Goal: Entertainment & Leisure: Consume media (video, audio)

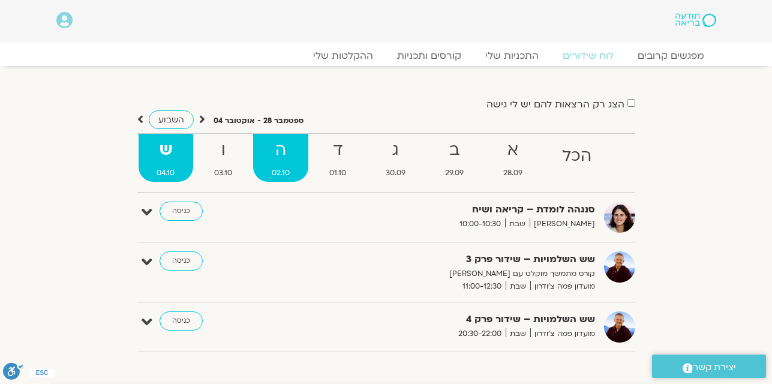
click at [282, 154] on strong "ה" at bounding box center [280, 150] width 55 height 27
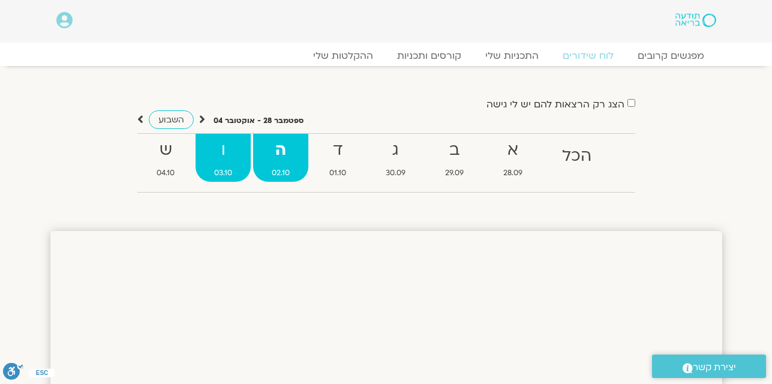
click at [229, 155] on strong "ו" at bounding box center [222, 150] width 55 height 27
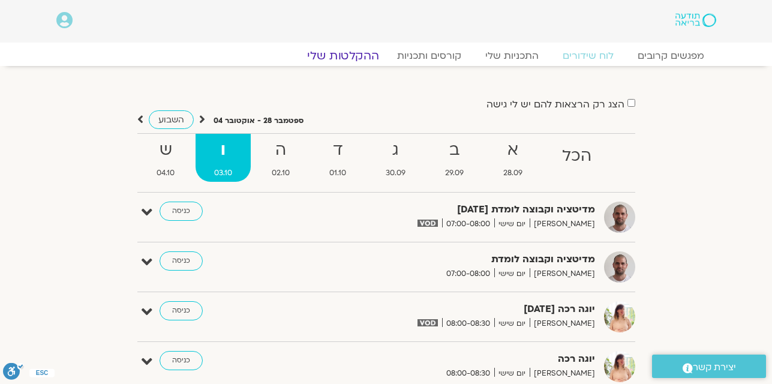
click at [344, 56] on link "ההקלטות שלי" at bounding box center [343, 56] width 101 height 14
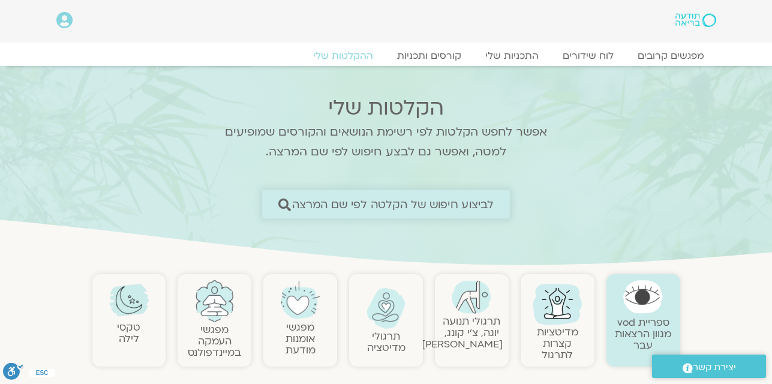
click at [409, 207] on span "לביצוע חיפוש של הקלטה לפי שם המרצה" at bounding box center [393, 204] width 202 height 13
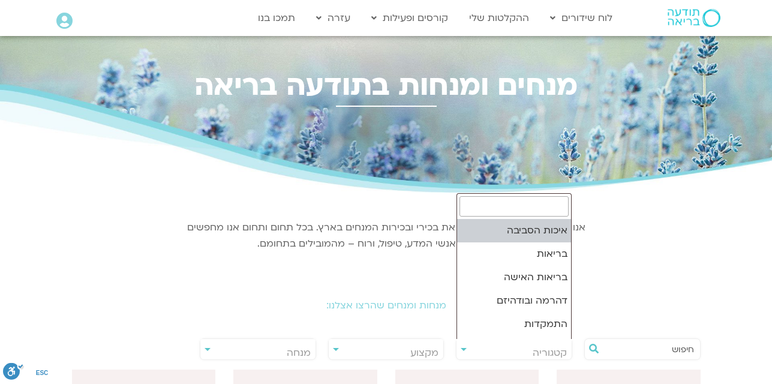
click at [540, 350] on span "קטגוריה" at bounding box center [550, 352] width 34 height 13
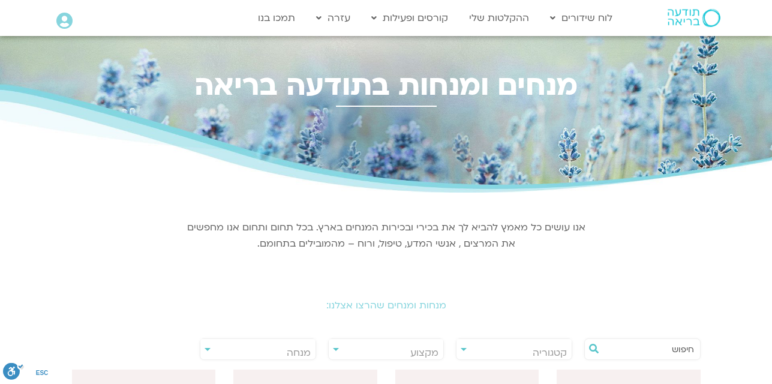
click at [547, 348] on span "קטגוריה" at bounding box center [550, 352] width 34 height 13
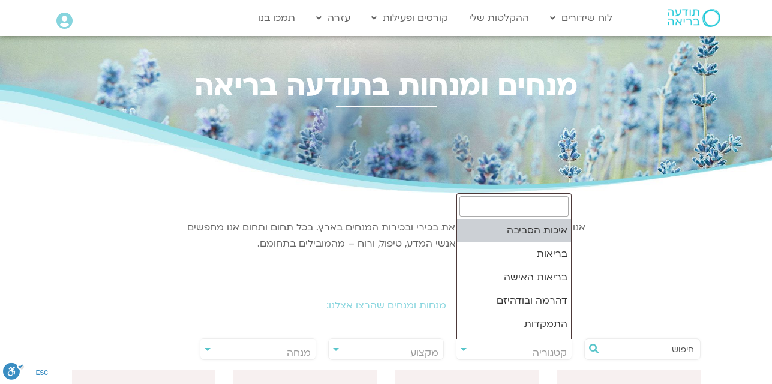
click at [547, 348] on span "קטגוריה" at bounding box center [550, 352] width 34 height 13
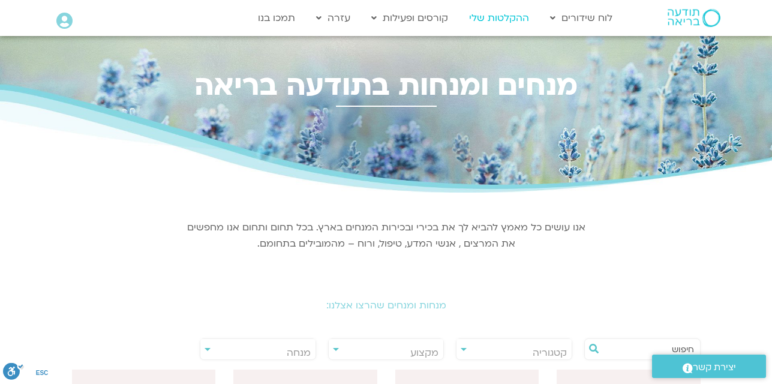
click at [491, 20] on link "ההקלטות שלי" at bounding box center [499, 18] width 72 height 23
click at [449, 264] on div "אנו עושים כל מאמץ להביא לך את בכירי ובכירות המנחים בארץ. בכל תחום ותחום אנו מחפ…" at bounding box center [386, 233] width 414 height 71
click at [448, 305] on h2 "מנחות ומנחים שהרצו אצלנו:" at bounding box center [386, 305] width 672 height 11
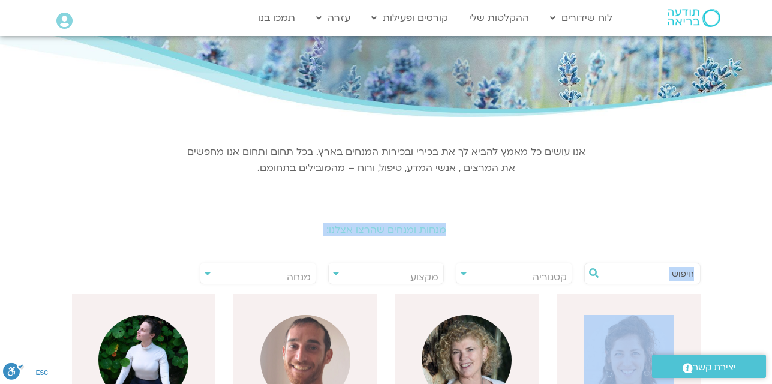
drag, startPoint x: 448, startPoint y: 305, endPoint x: 501, endPoint y: 248, distance: 77.7
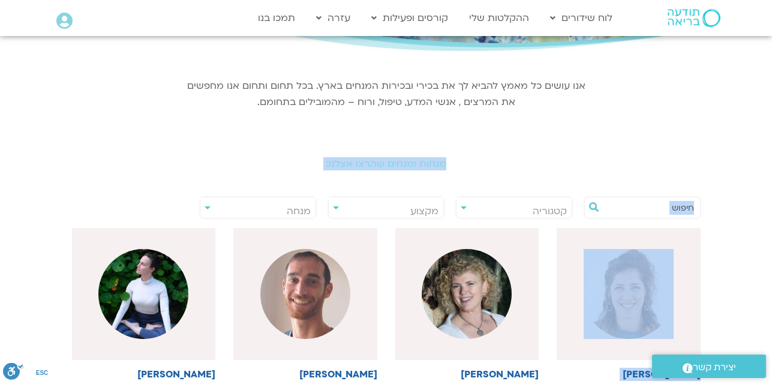
click at [624, 206] on input "text" at bounding box center [648, 207] width 91 height 20
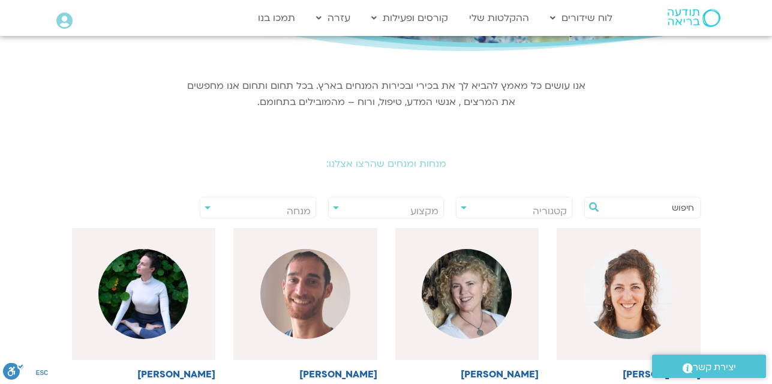
click at [616, 209] on input "text" at bounding box center [648, 207] width 91 height 20
type input "T"
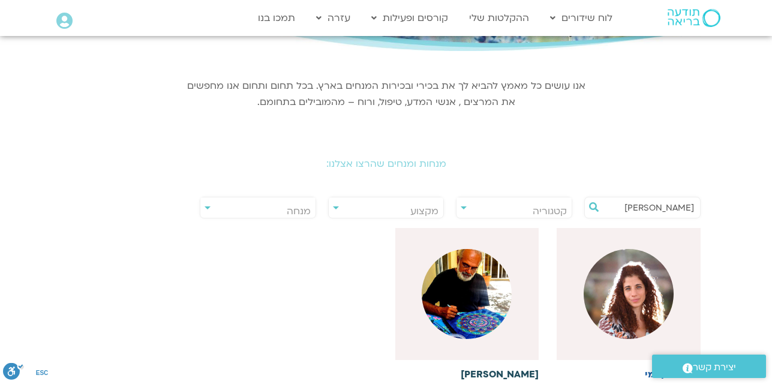
type input "איתן קדמי"
click at [486, 307] on img at bounding box center [467, 294] width 90 height 90
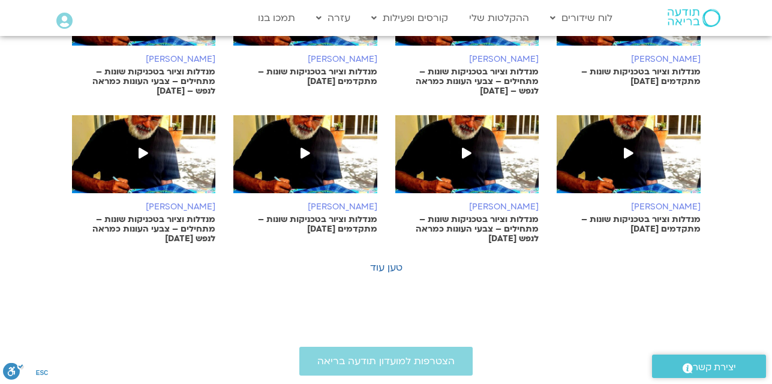
scroll to position [768, 0]
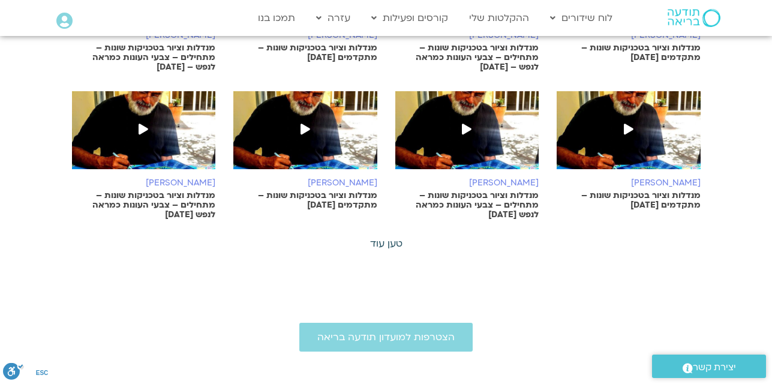
click at [383, 237] on link "טען עוד" at bounding box center [386, 243] width 32 height 13
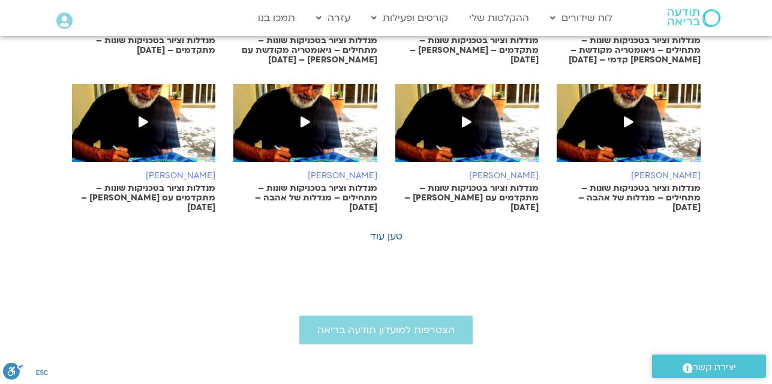
scroll to position [1367, 0]
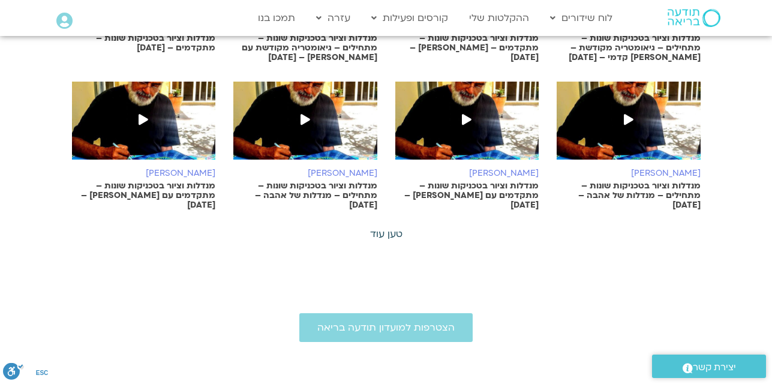
click at [385, 227] on link "טען עוד" at bounding box center [386, 233] width 32 height 13
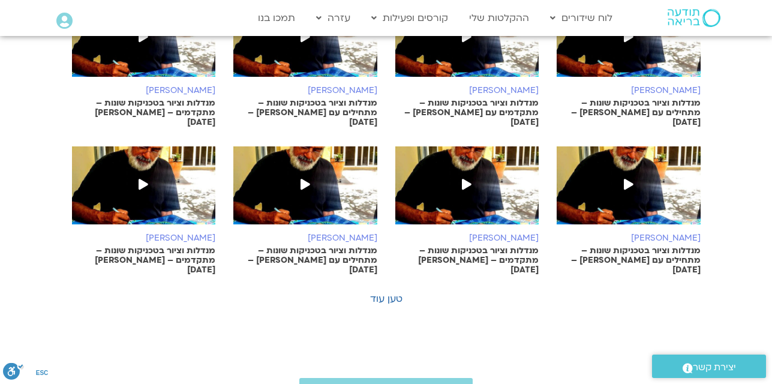
scroll to position [1895, 0]
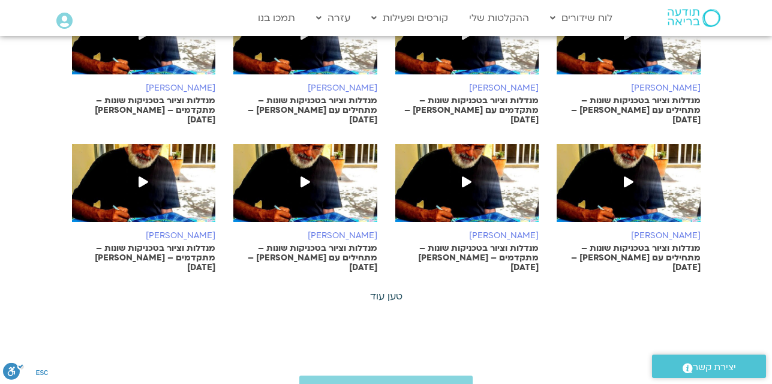
click at [383, 290] on link "טען עוד" at bounding box center [386, 296] width 32 height 13
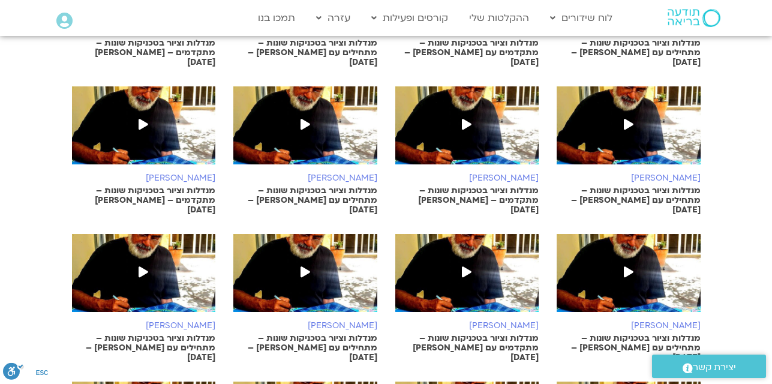
scroll to position [2038, 0]
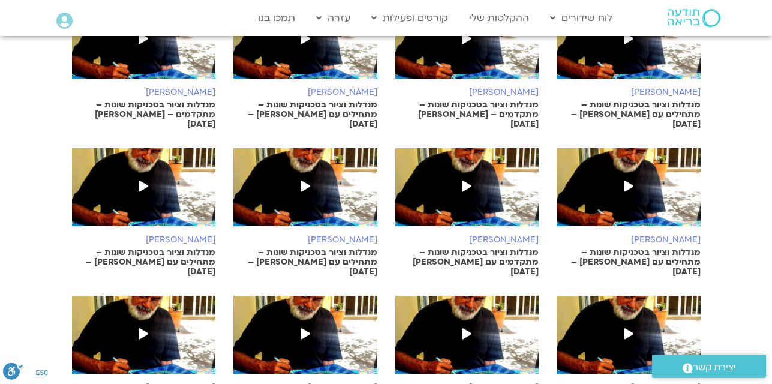
click at [107, 383] on h6 "[PERSON_NAME]" at bounding box center [144, 388] width 144 height 10
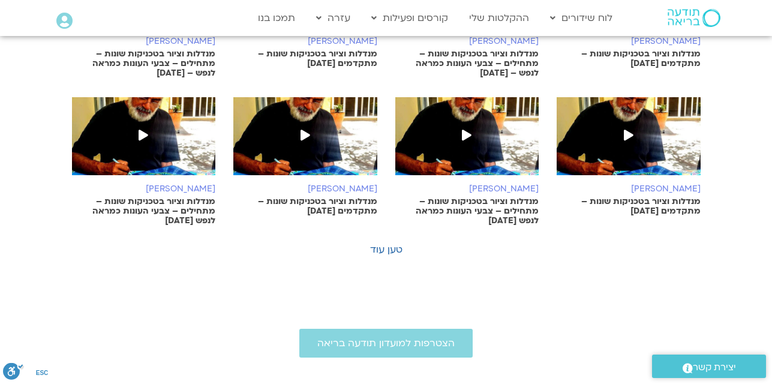
scroll to position [764, 0]
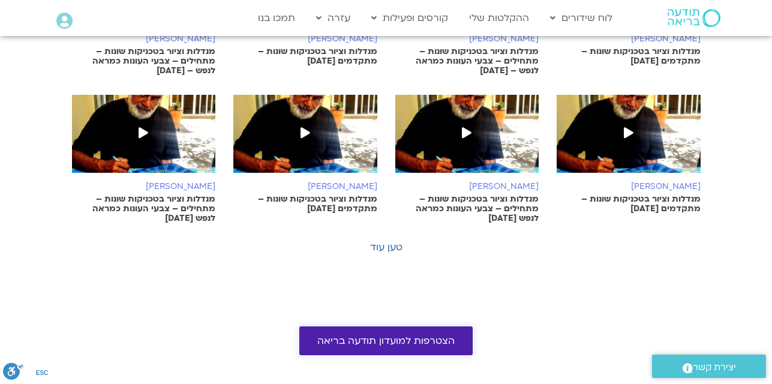
click at [386, 335] on span "הצטרפות למועדון תודעה בריאה" at bounding box center [385, 340] width 137 height 11
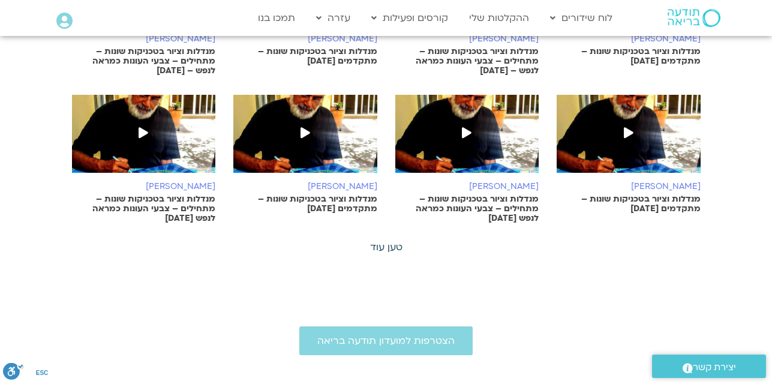
click at [384, 240] on link "טען עוד" at bounding box center [386, 246] width 32 height 13
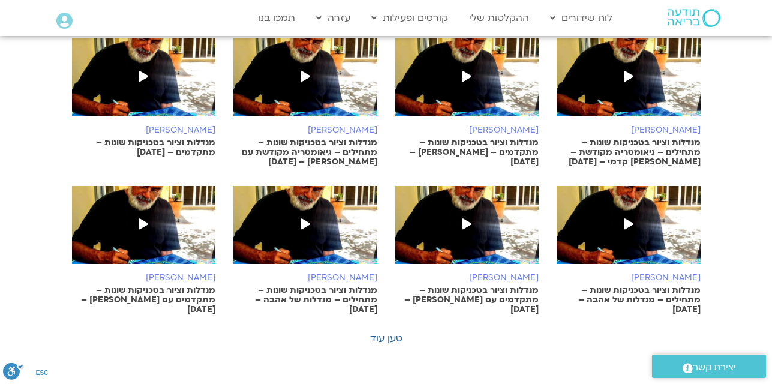
scroll to position [1268, 0]
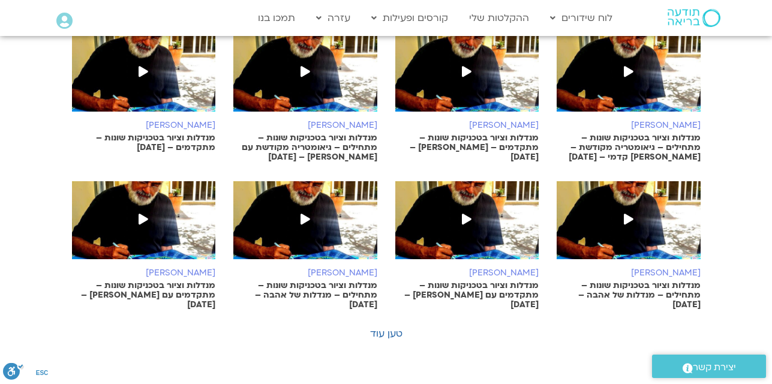
click at [382, 327] on link "טען עוד" at bounding box center [386, 333] width 32 height 13
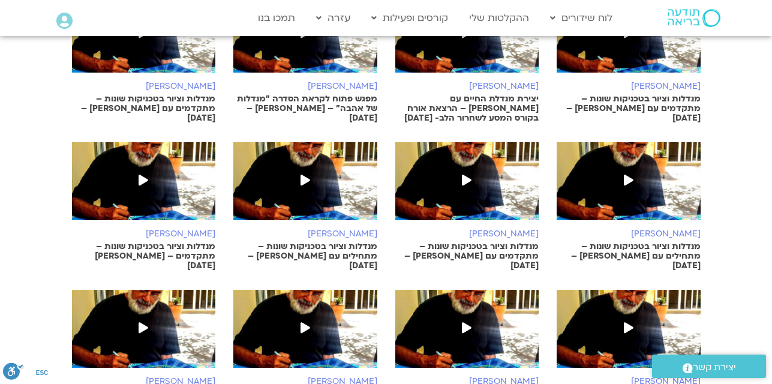
scroll to position [1852, 0]
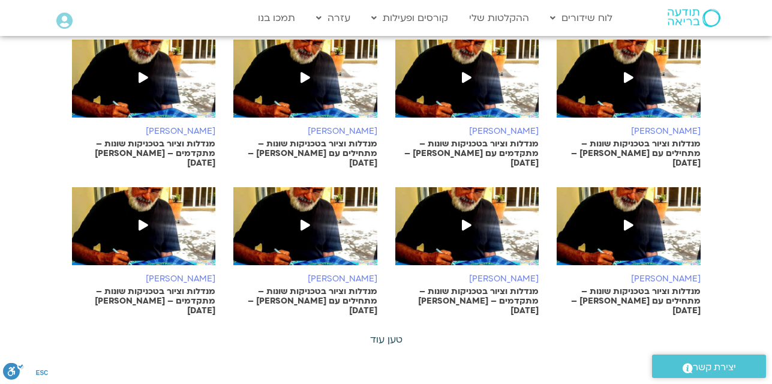
click at [398, 333] on link "טען עוד" at bounding box center [386, 339] width 32 height 13
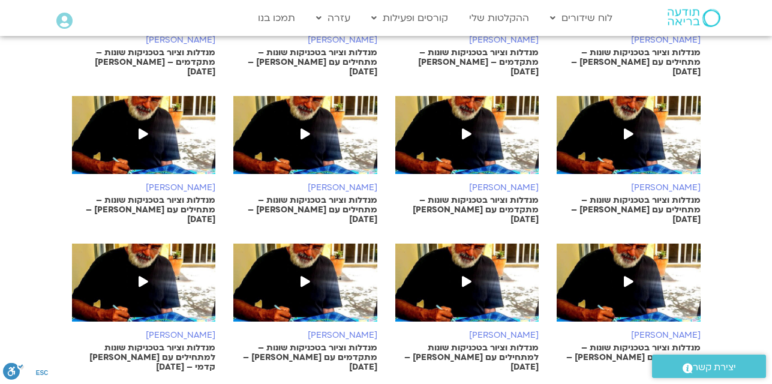
scroll to position [2201, 0]
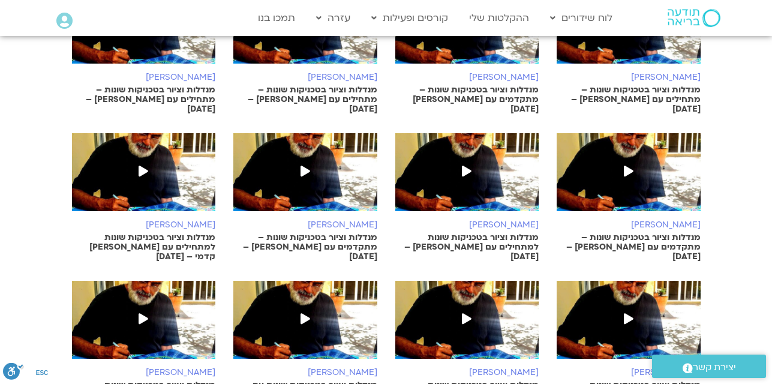
click at [469, 233] on p "מנדלות וציור בטכניקות שונות למתחילים עם איתן קדמי – 11/02/25" at bounding box center [467, 247] width 144 height 29
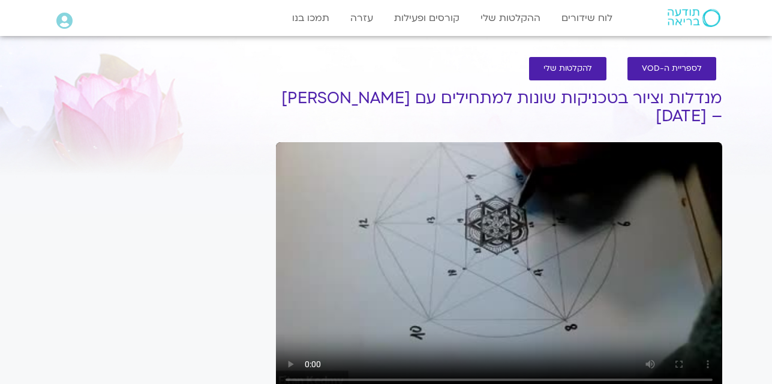
click at [430, 167] on video at bounding box center [499, 267] width 446 height 251
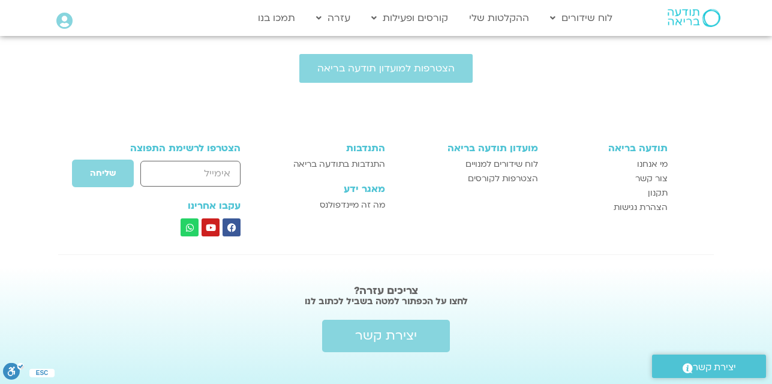
scroll to position [700, 0]
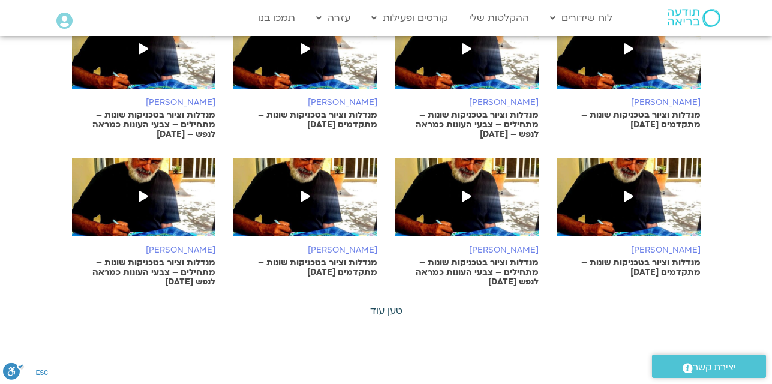
click at [388, 304] on link "טען עוד" at bounding box center [386, 310] width 32 height 13
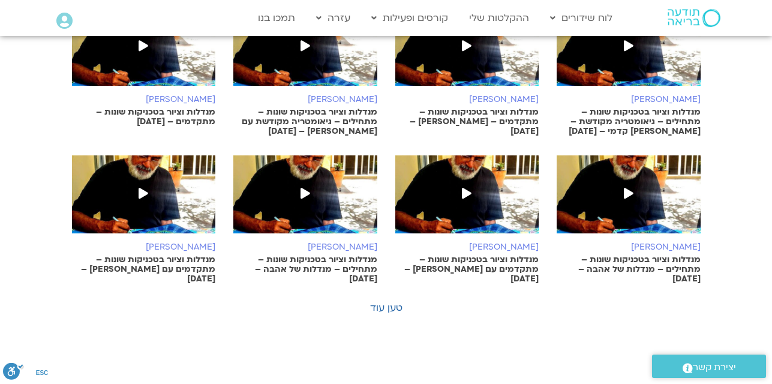
scroll to position [1300, 0]
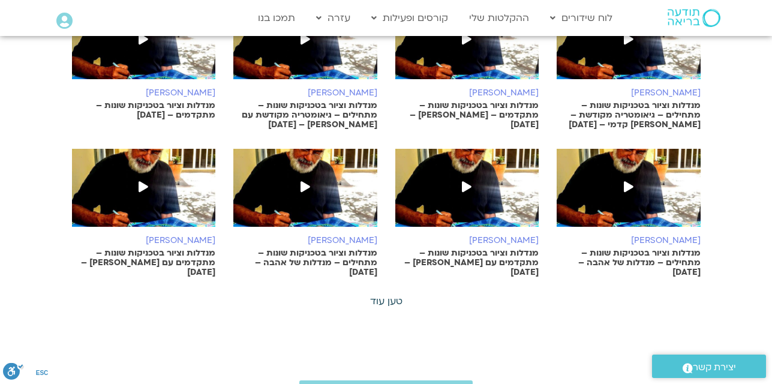
click at [383, 294] on link "טען עוד" at bounding box center [386, 300] width 32 height 13
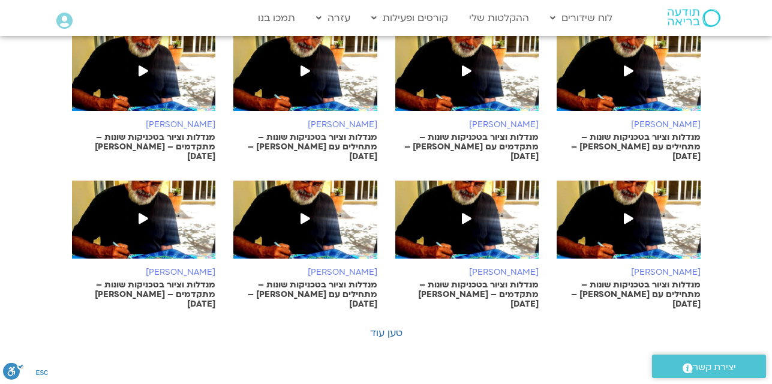
scroll to position [1876, 0]
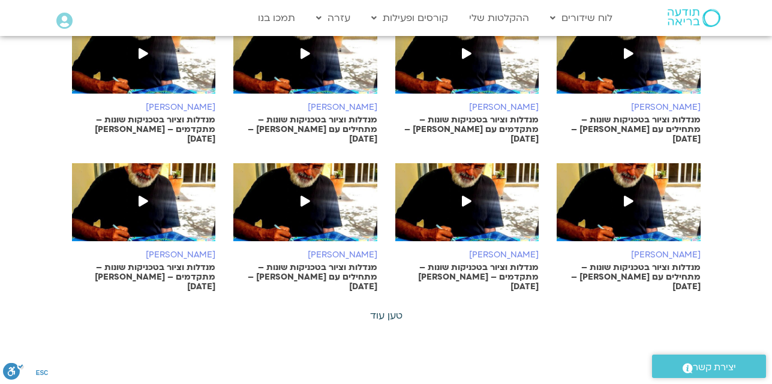
click at [392, 309] on link "טען עוד" at bounding box center [386, 315] width 32 height 13
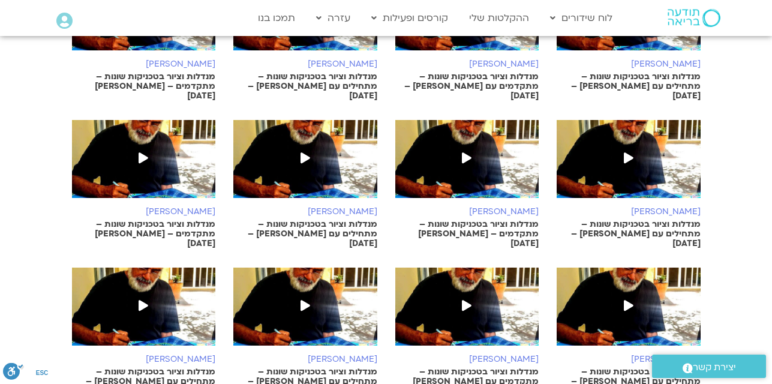
scroll to position [1924, 0]
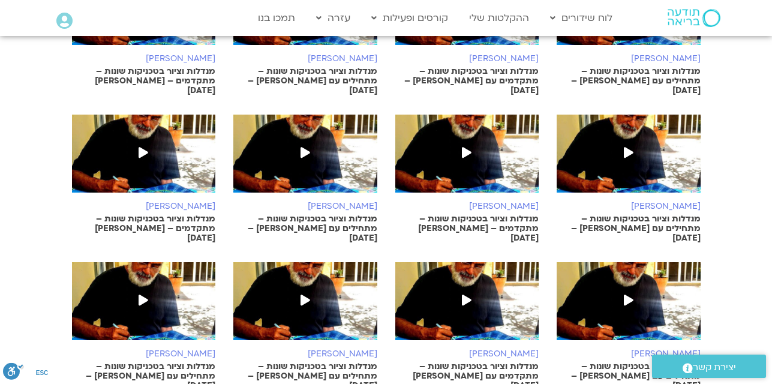
click at [169, 284] on img at bounding box center [144, 307] width 144 height 90
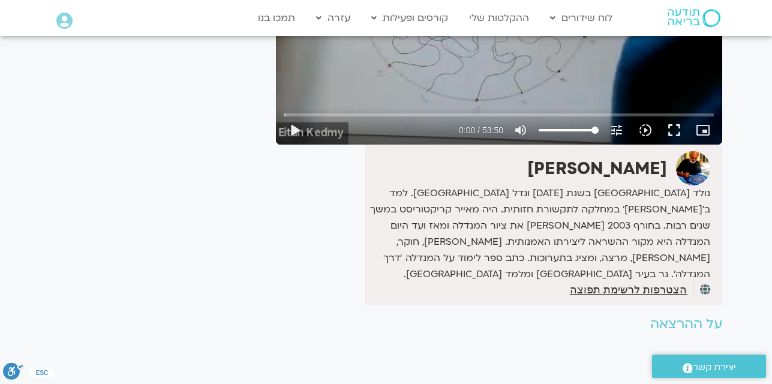
scroll to position [264, 0]
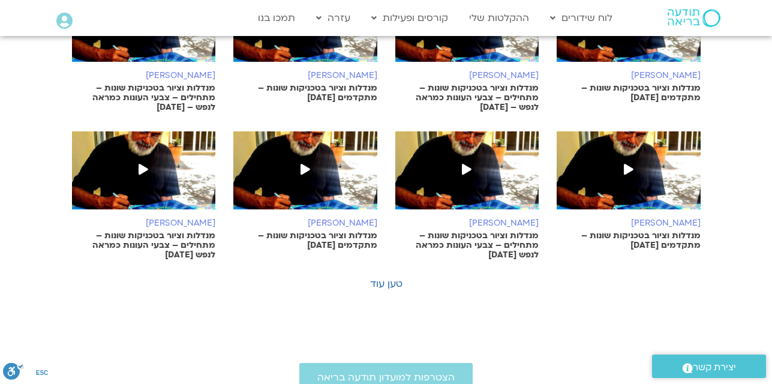
scroll to position [724, 0]
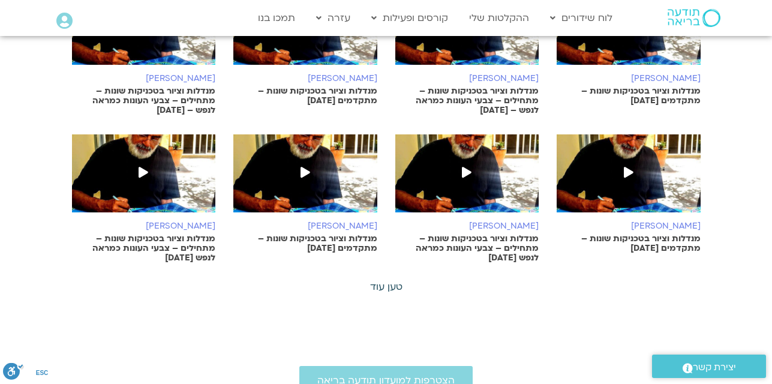
click at [383, 280] on link "טען עוד" at bounding box center [386, 286] width 32 height 13
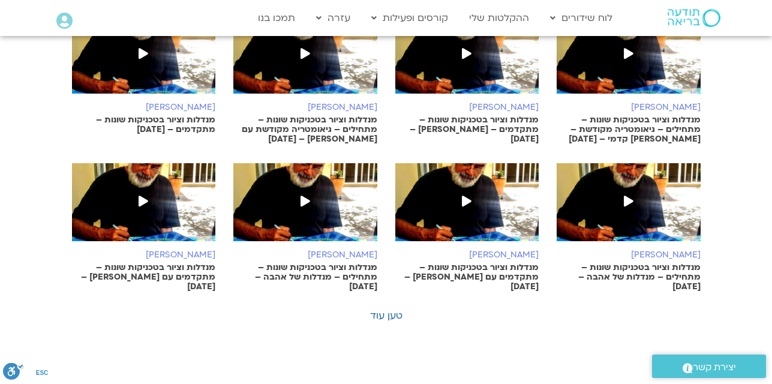
scroll to position [1300, 0]
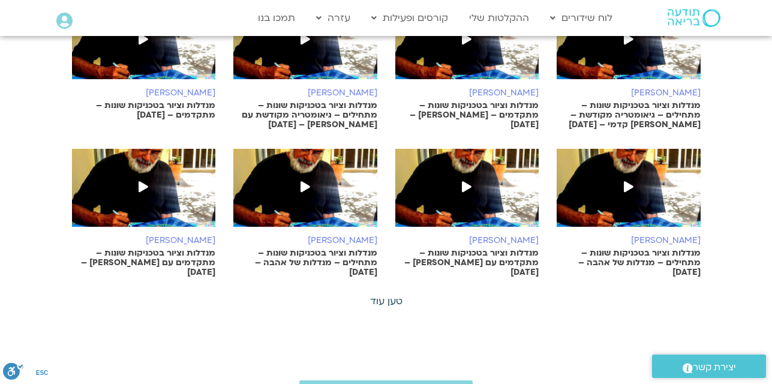
click at [389, 294] on link "טען עוד" at bounding box center [386, 300] width 32 height 13
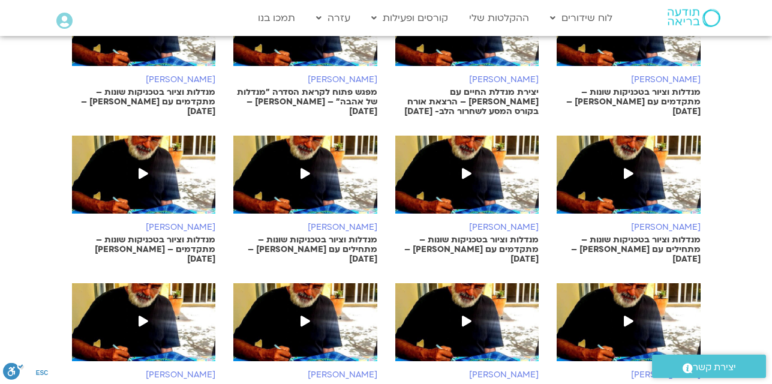
scroll to position [1780, 0]
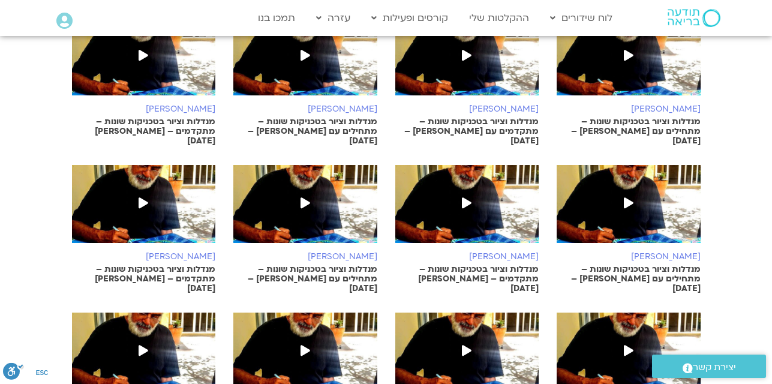
scroll to position [1876, 0]
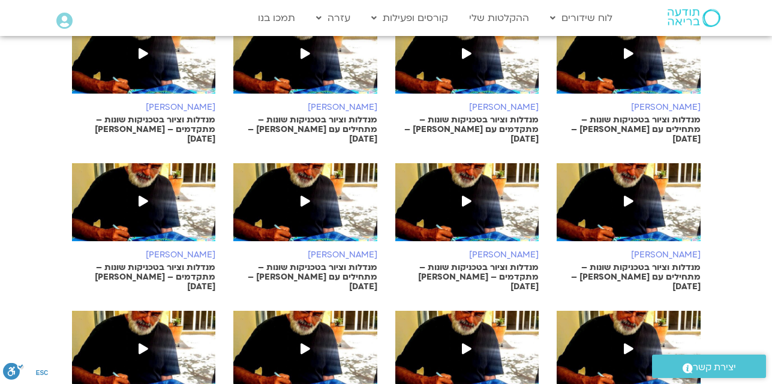
click at [656, 263] on p "מנדלות וציור בטכניקות שונות – מתחילים עם איתן קדמי – 18/3/25" at bounding box center [628, 277] width 144 height 29
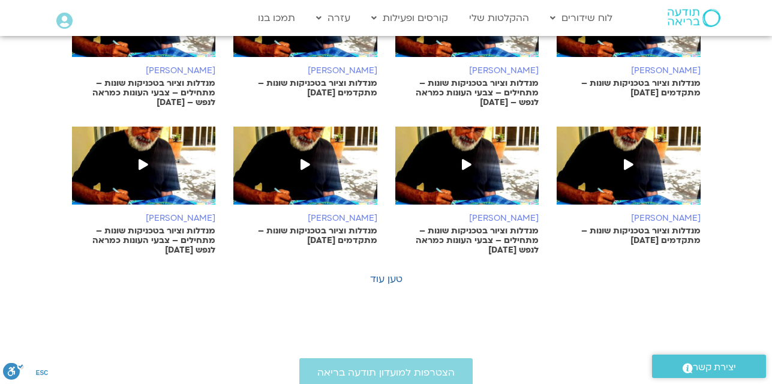
scroll to position [724, 0]
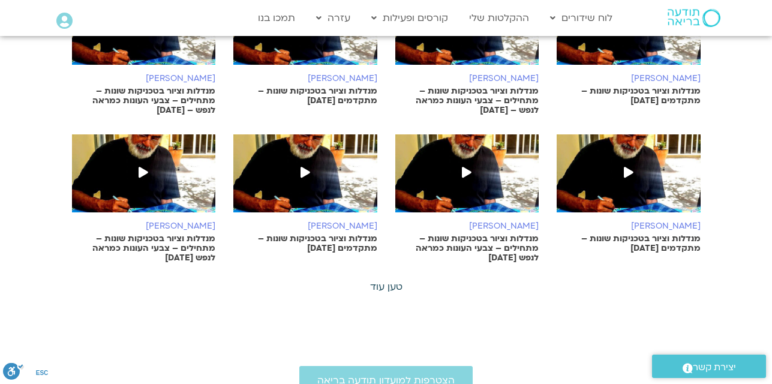
click at [385, 280] on link "טען עוד" at bounding box center [386, 286] width 32 height 13
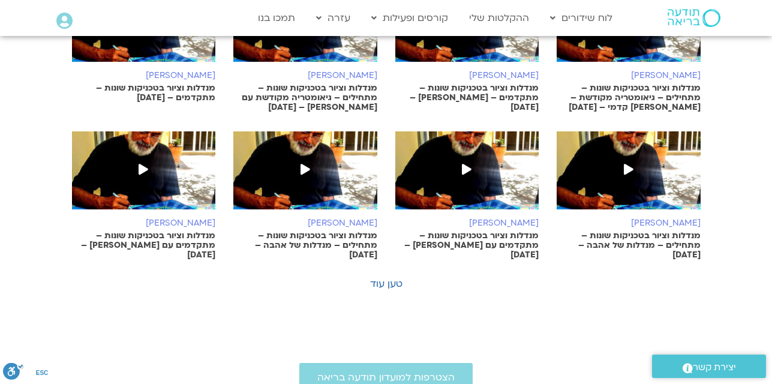
scroll to position [1324, 0]
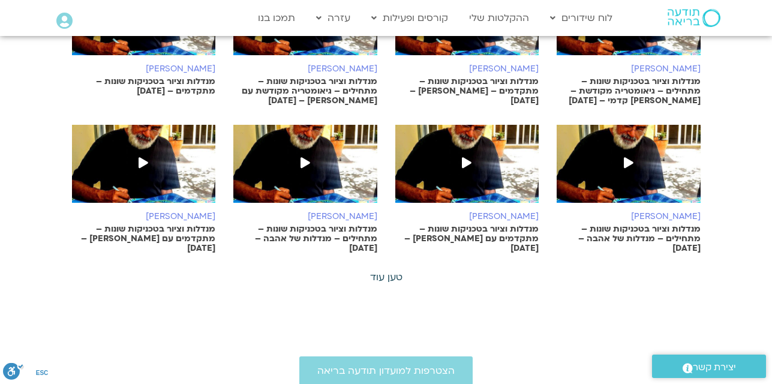
click at [381, 270] on link "טען עוד" at bounding box center [386, 276] width 32 height 13
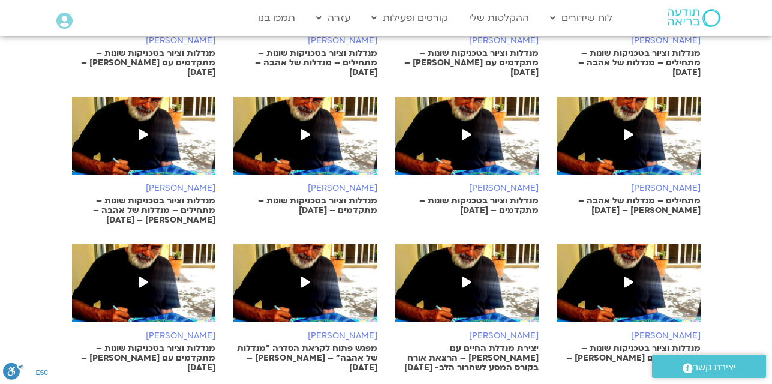
scroll to position [1492, 0]
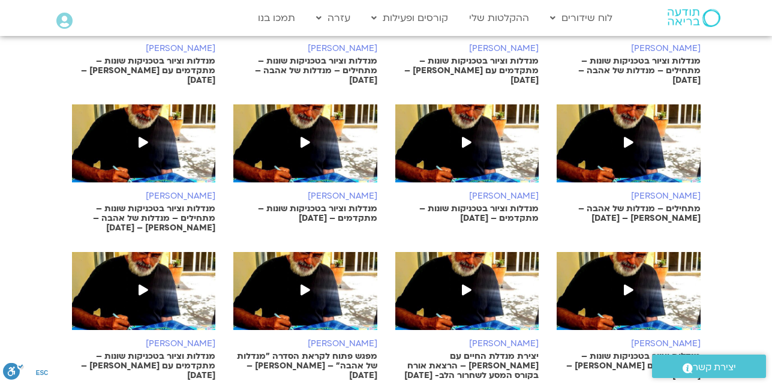
click at [471, 204] on p "מנדלות וציור בטכניקות שונות – מתקדמים – 30/04/25" at bounding box center [467, 213] width 144 height 19
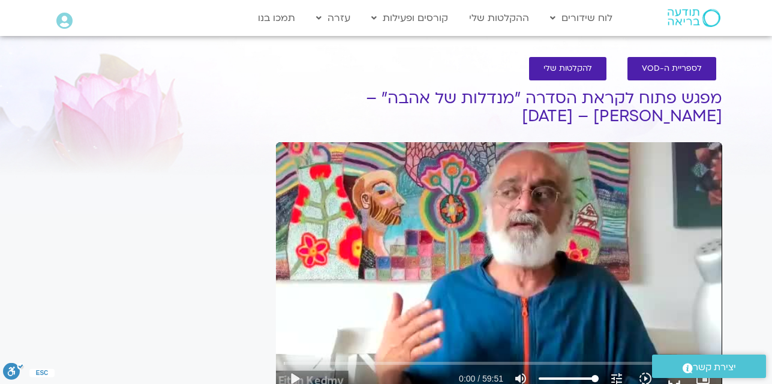
click at [480, 122] on h1 "מפגש פתוח לקראת הסדרה "מנדלות של אהבה" – [PERSON_NAME] – [DATE]" at bounding box center [499, 107] width 446 height 36
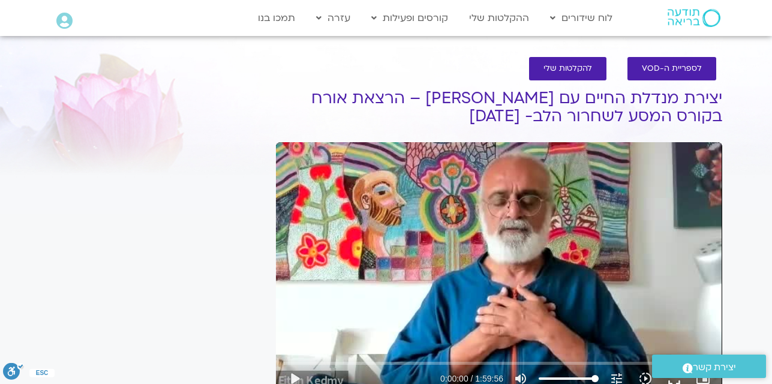
click at [131, 133] on div "It seems we can't find what you're looking for. It seems we can't find what you…" at bounding box center [156, 356] width 225 height 575
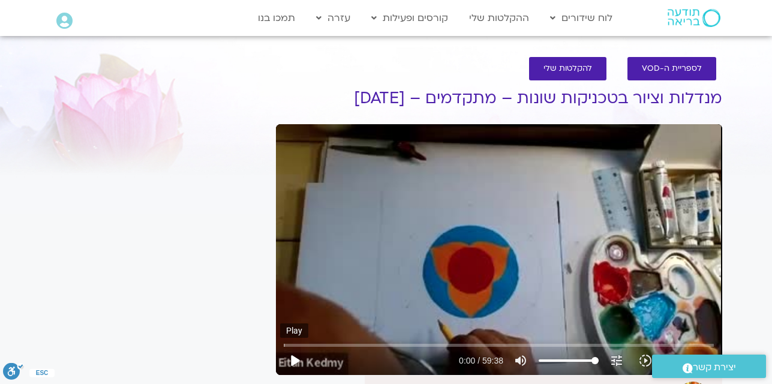
click at [294, 363] on button "play_arrow" at bounding box center [294, 360] width 29 height 29
type input "5.103698"
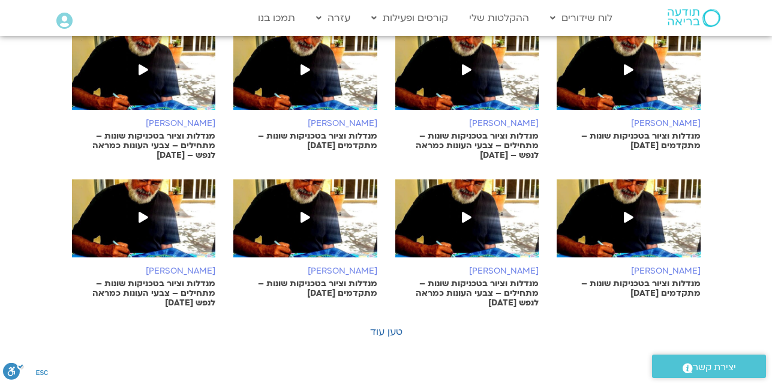
scroll to position [676, 0]
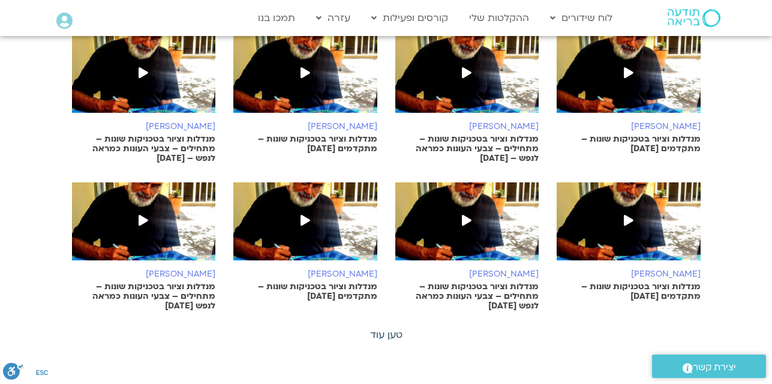
click at [390, 328] on link "טען עוד" at bounding box center [386, 334] width 32 height 13
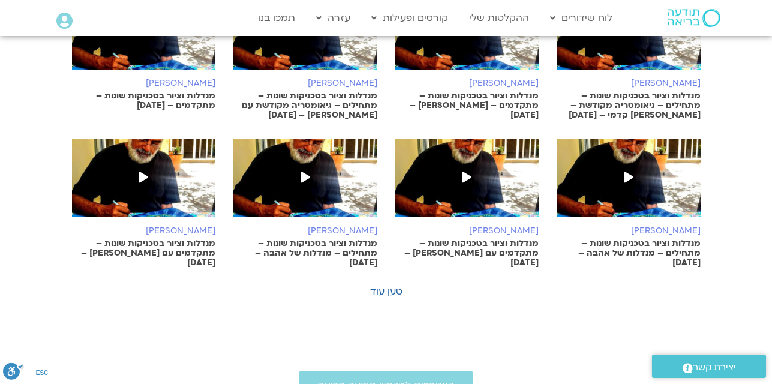
scroll to position [1324, 0]
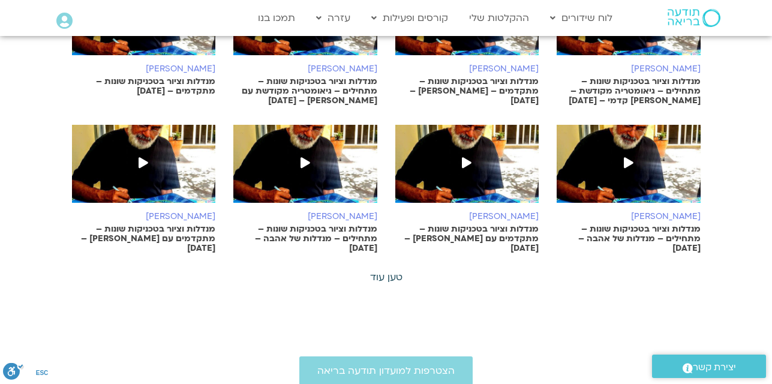
click at [392, 270] on link "טען עוד" at bounding box center [386, 276] width 32 height 13
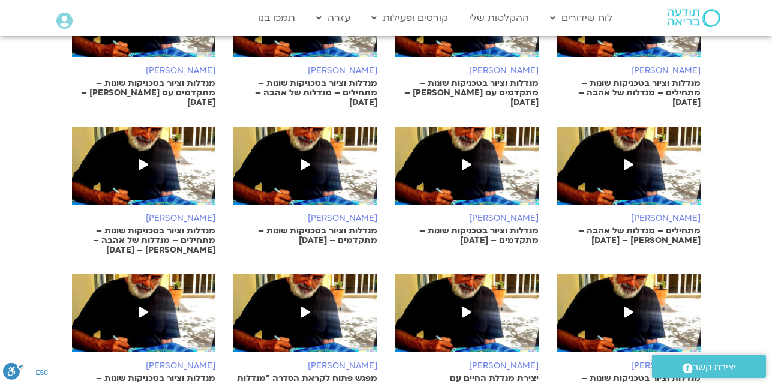
scroll to position [1492, 0]
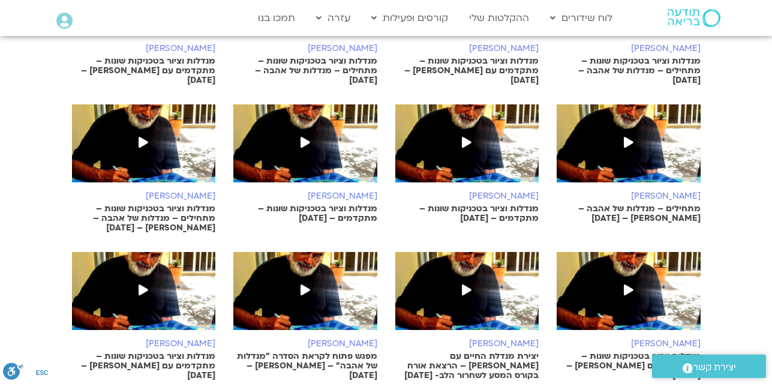
click at [655, 204] on p "מתחילים – מנדלות של אהבה – איתן קדמי – 6/5/25" at bounding box center [628, 213] width 144 height 19
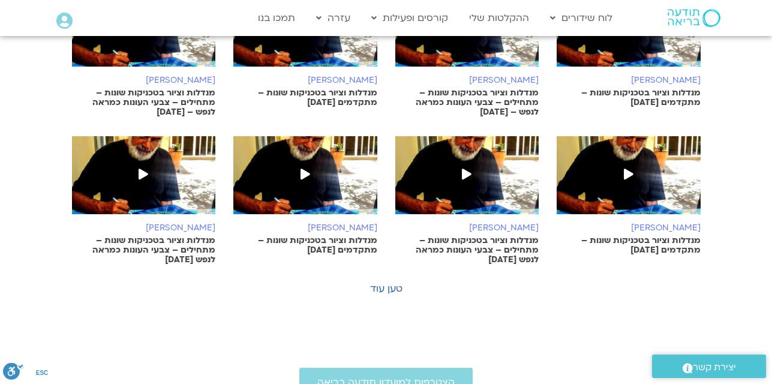
scroll to position [700, 0]
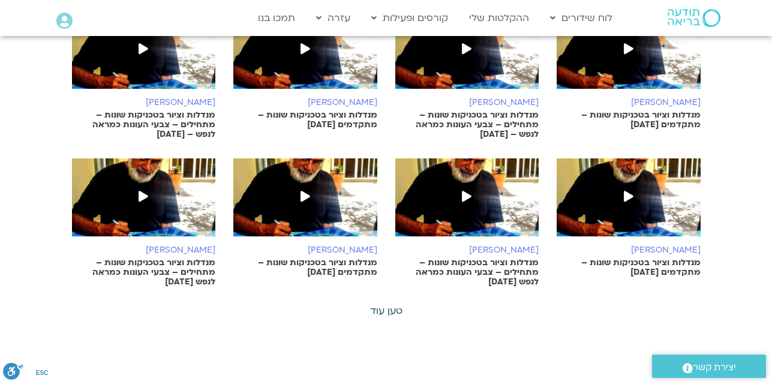
click at [387, 304] on link "טען עוד" at bounding box center [386, 310] width 32 height 13
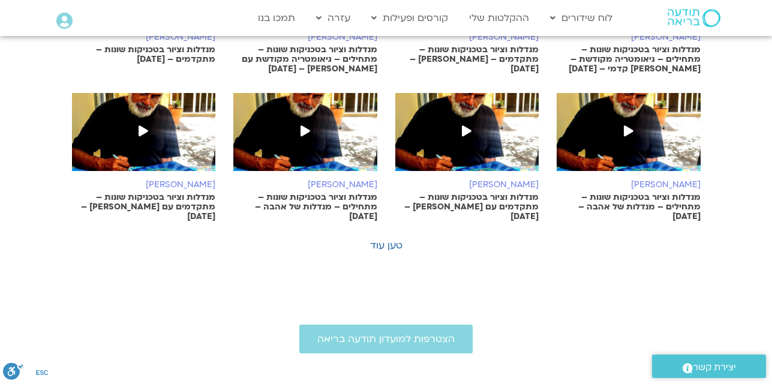
scroll to position [1372, 0]
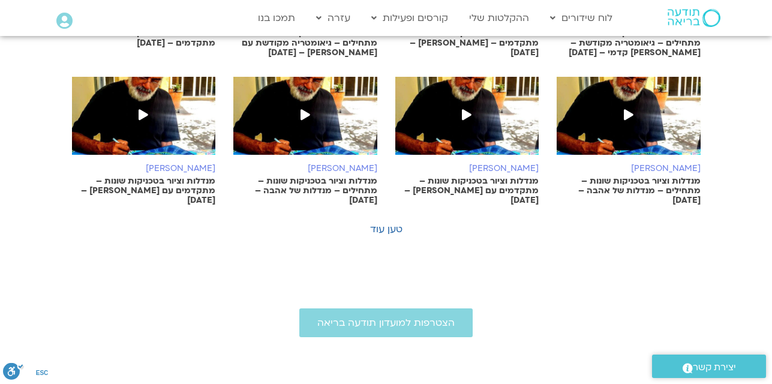
click at [655, 176] on p "מנדלות וציור בטכניקות שונות – מתחילים – מנדלות של אהבה – [DATE]" at bounding box center [628, 190] width 144 height 29
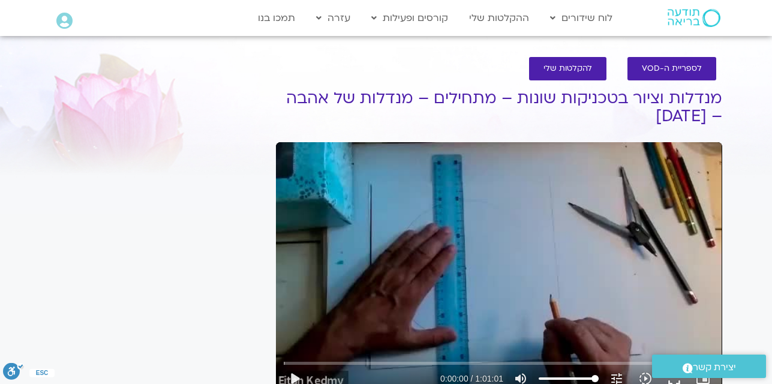
drag, startPoint x: 732, startPoint y: 157, endPoint x: 534, endPoint y: 249, distance: 218.1
click at [534, 249] on section "לספריית ה-VOD להקלטות שלי מנדלות וציור בטכניקות שונות – מתחילים – מנדלות של אהב…" at bounding box center [386, 344] width 772 height 599
click at [534, 249] on div "Skip Ad play_arrow 0:00:00 / 1:01:01 volume_up Mute tune Resolution Auto 360p s…" at bounding box center [499, 267] width 446 height 251
type input "2.329221"
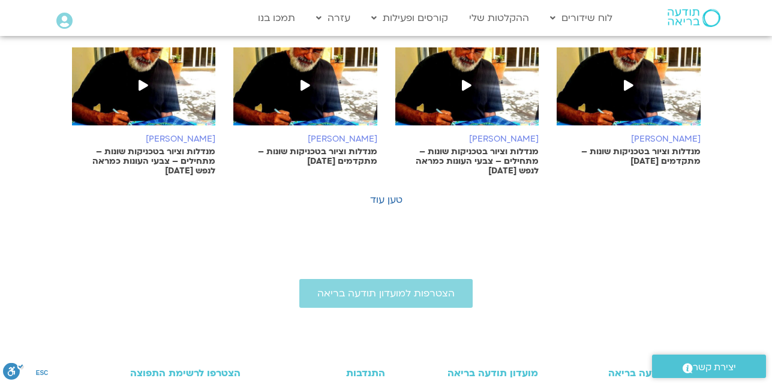
scroll to position [796, 0]
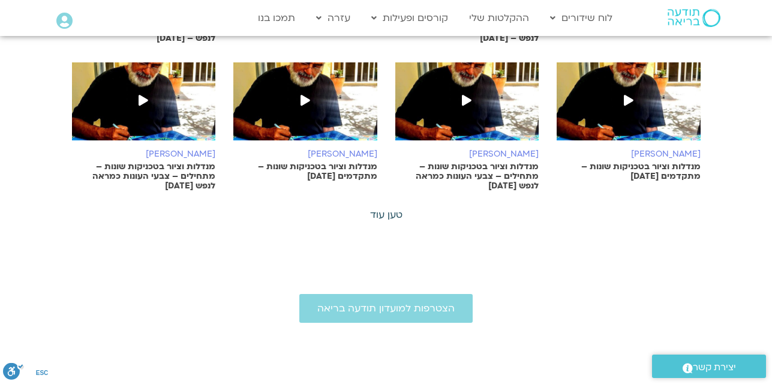
click at [386, 208] on link "טען עוד" at bounding box center [386, 214] width 32 height 13
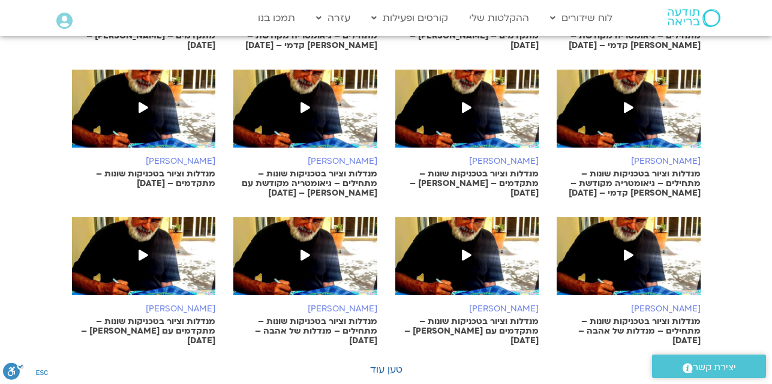
scroll to position [1233, 0]
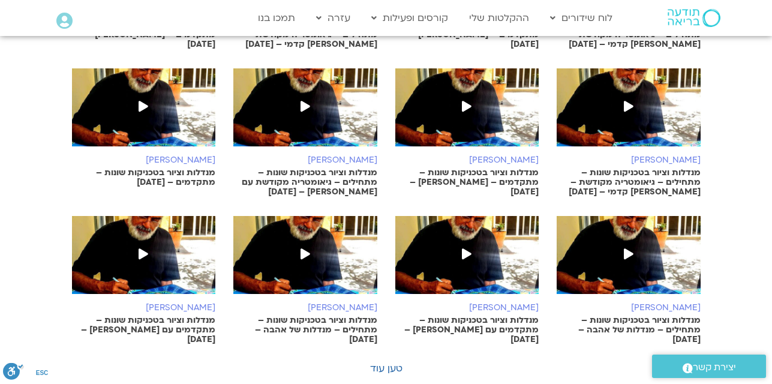
click at [623, 168] on p "מנדלות וציור בטכניקות שונות – מתחילים – גיאומטריה מקודשת – איתן קדמי – 03/06/25" at bounding box center [628, 182] width 144 height 29
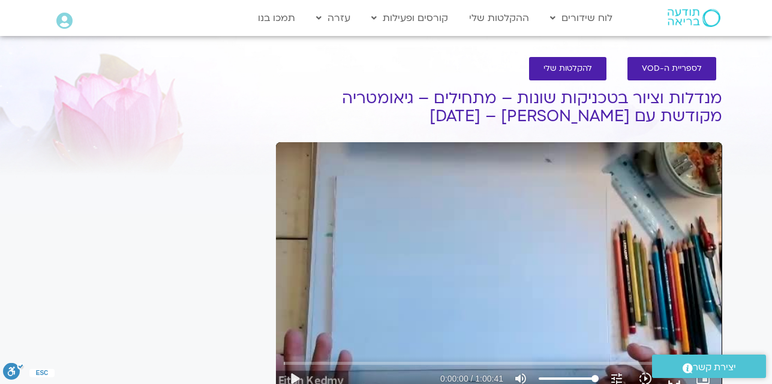
click at [676, 380] on div ".st0{fill:#FFFFFF;} יצירת קשר" at bounding box center [709, 365] width 126 height 35
click at [652, 282] on div "Skip Ad play_arrow 0:00:00 / 1:00:41 volume_up Mute tune Resolution Auto 360p s…" at bounding box center [499, 267] width 446 height 251
click at [651, 282] on div "Skip Ad pause 0:00:01 / 1:00:41 volume_up Mute tune Resolution Auto 360p slow_m…" at bounding box center [499, 267] width 446 height 251
click at [651, 282] on div "Skip Ad play_arrow 0:00:01 / 1:00:41 volume_up Mute tune Resolution Auto 360p s…" at bounding box center [499, 267] width 446 height 251
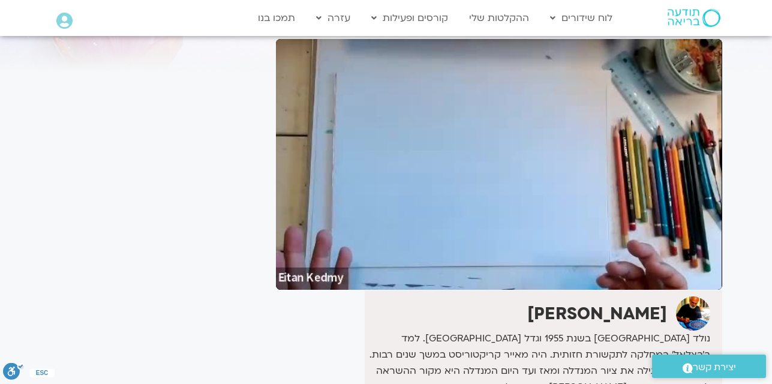
scroll to position [120, 0]
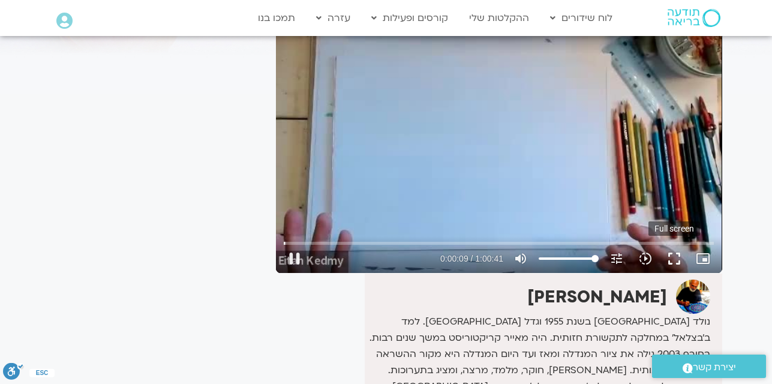
click at [675, 263] on button "fullscreen" at bounding box center [674, 258] width 29 height 29
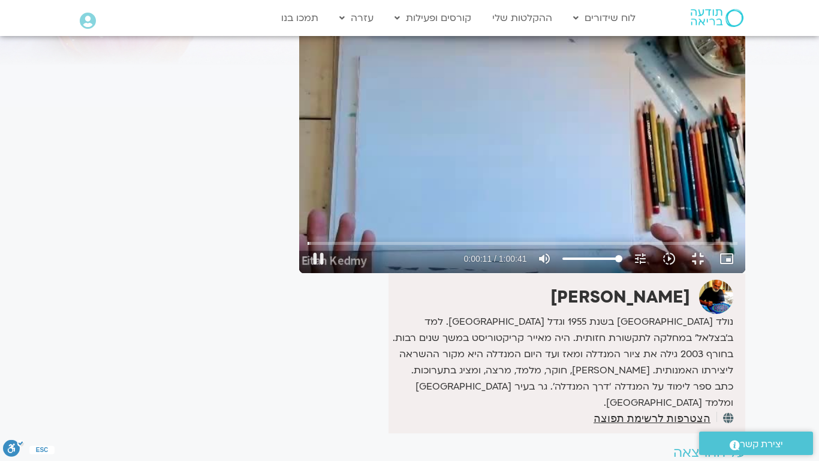
type input "11.45044"
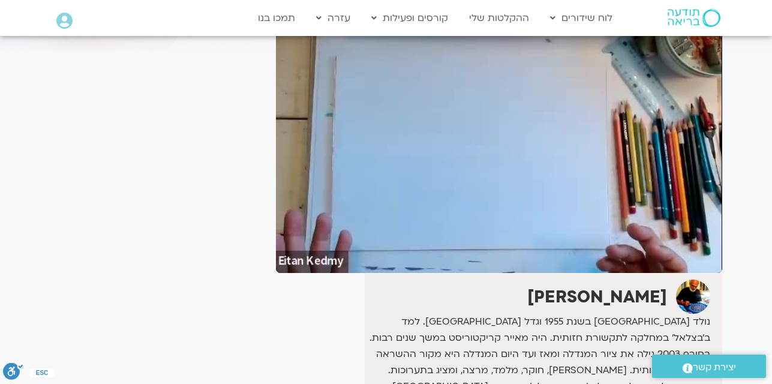
type input "21.097073"
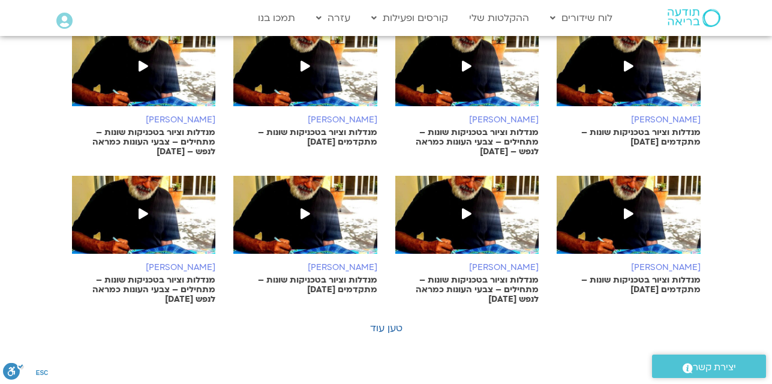
scroll to position [700, 0]
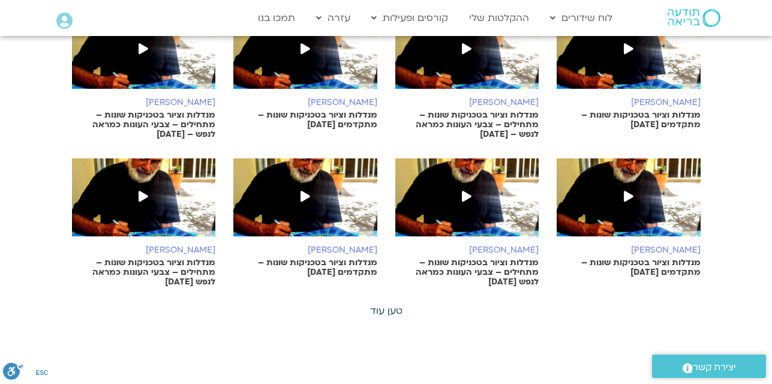
click at [387, 304] on link "טען עוד" at bounding box center [386, 310] width 32 height 13
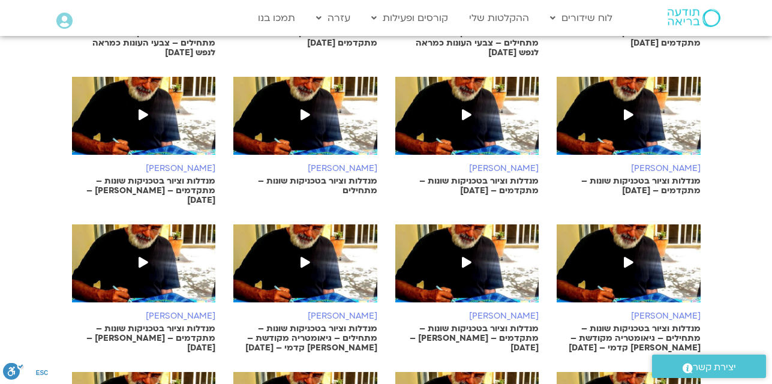
scroll to position [921, 0]
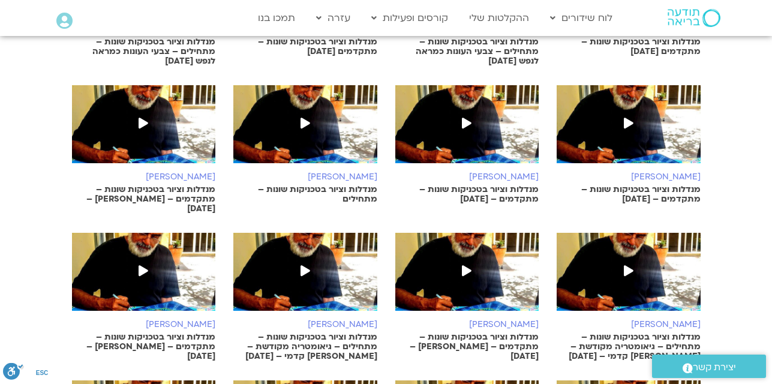
click at [317, 332] on p "מנדלות וציור בטכניקות שונות – מתחילים – גיאומטריה מקודשת – איתן קדמי – 10/06/25" at bounding box center [305, 346] width 144 height 29
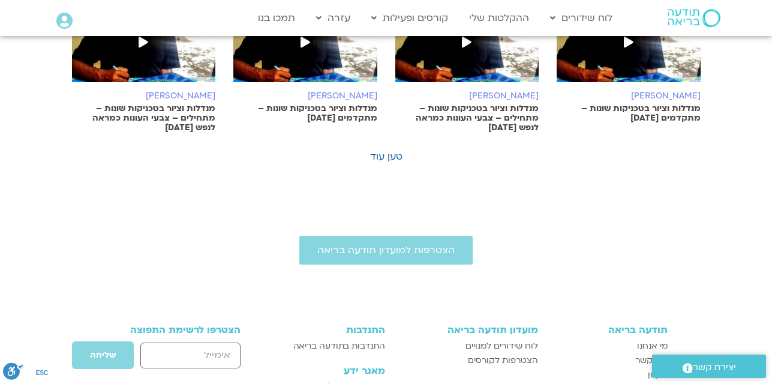
scroll to position [825, 0]
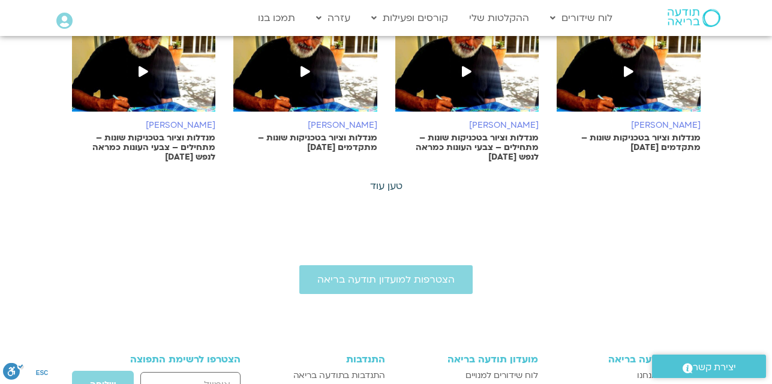
click at [386, 179] on link "טען עוד" at bounding box center [386, 185] width 32 height 13
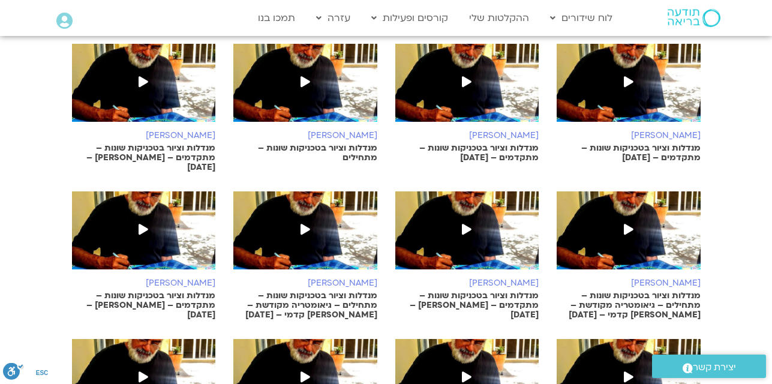
scroll to position [969, 0]
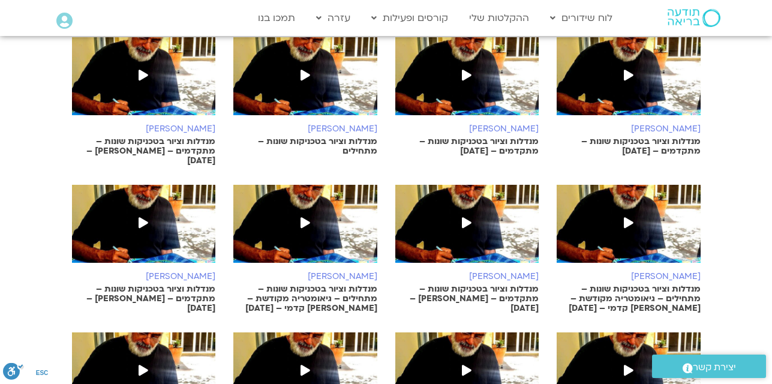
click at [337, 137] on p "מנדלות וציור בטכניקות שונות – מתחילים" at bounding box center [305, 146] width 144 height 19
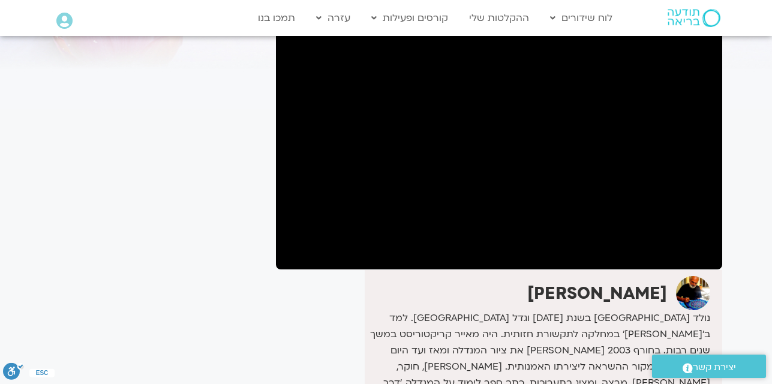
scroll to position [120, 0]
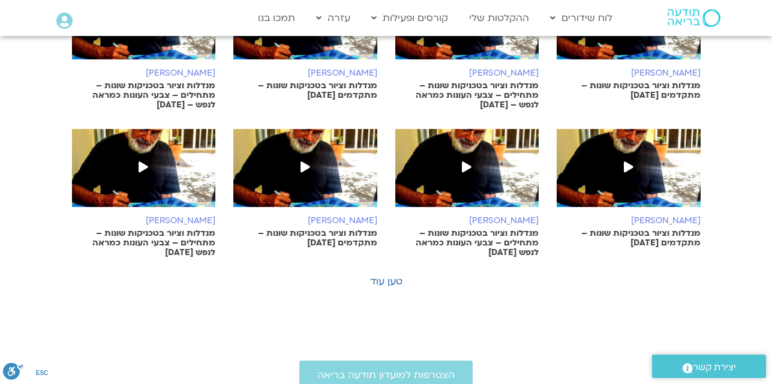
scroll to position [729, 0]
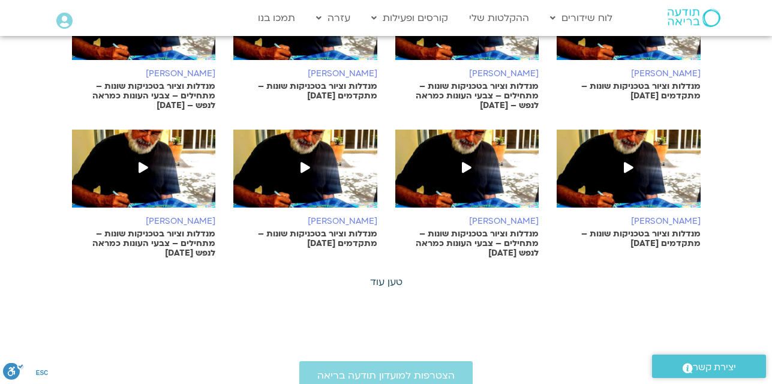
click at [393, 275] on link "טען עוד" at bounding box center [386, 281] width 32 height 13
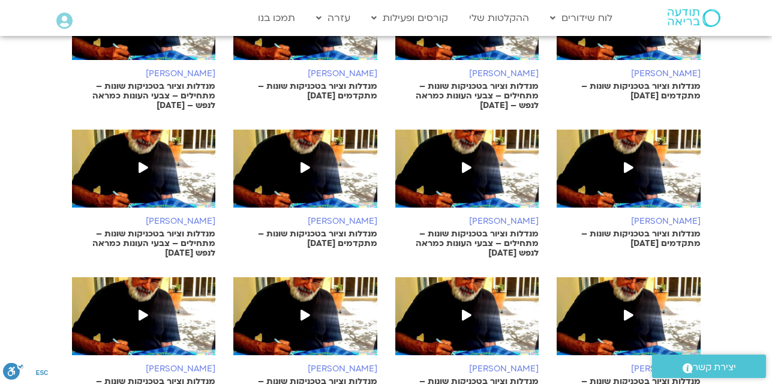
click at [765, 306] on section "איתן קדמי מנדלות וציור בטכניקות שונות – מתקדמים 27.8.25 איתן קדמי" at bounding box center [386, 270] width 772 height 1228
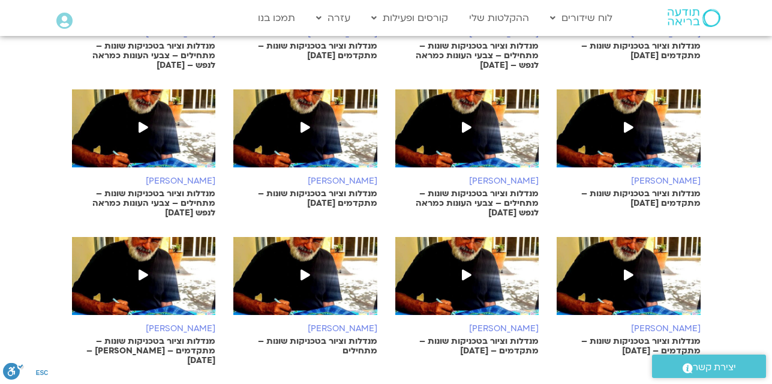
scroll to position [793, 0]
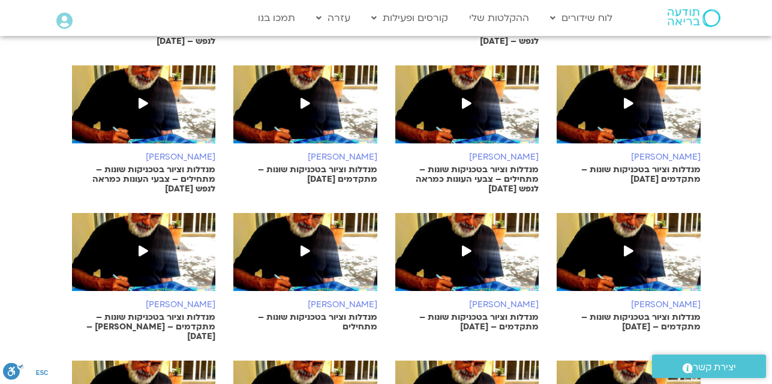
click at [516, 165] on p "מנדלות וציור בטכניקות שונות – מתחילים – צבעי העונות כמראה לנפש 15.7.25" at bounding box center [467, 179] width 144 height 29
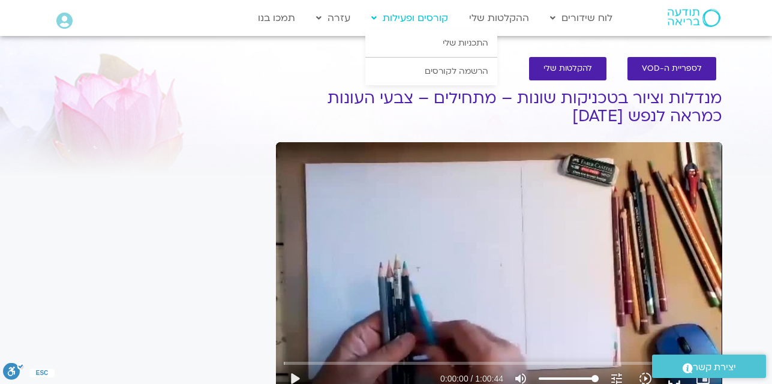
click at [435, 17] on link "קורסים ופעילות" at bounding box center [409, 18] width 89 height 23
click at [436, 17] on link "קורסים ופעילות" at bounding box center [409, 18] width 89 height 23
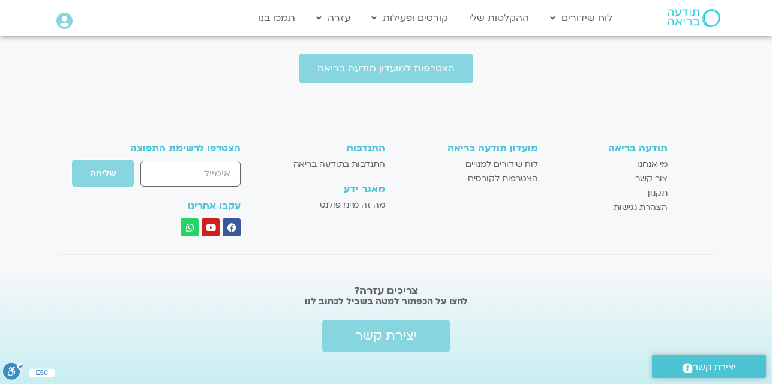
click at [195, 143] on h3 "הצטרפו לרשימת התפוצה" at bounding box center [173, 148] width 136 height 11
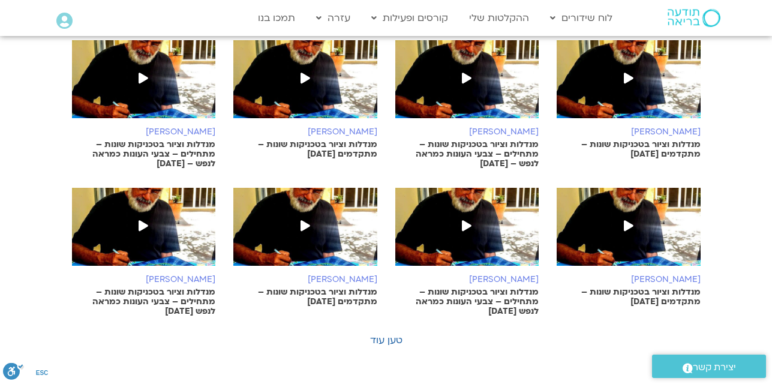
scroll to position [673, 0]
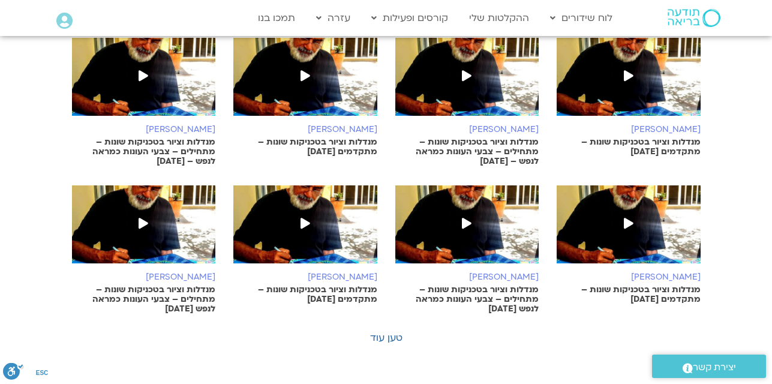
click at [521, 137] on p "מנדלות וציור בטכניקות שונות – מתחילים – צבעי העונות כמראה לנפש – [DATE]" at bounding box center [467, 151] width 144 height 29
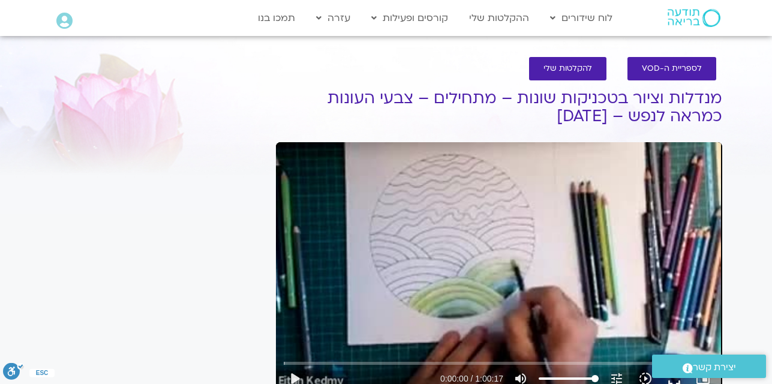
click at [200, 109] on div at bounding box center [156, 97] width 213 height 44
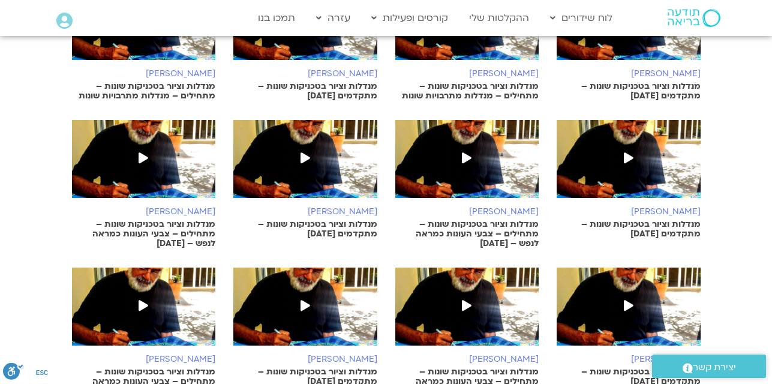
scroll to position [593, 0]
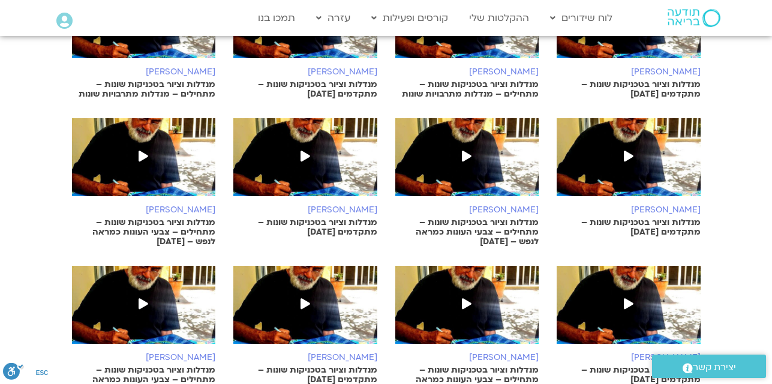
drag, startPoint x: 724, startPoint y: 160, endPoint x: 763, endPoint y: 105, distance: 67.6
click at [758, 115] on section "איתן קדמי מנדלות וציור בטכניקות שונות – מתקדמים 27.8.25 איתן קדמי" at bounding box center [386, 112] width 772 height 638
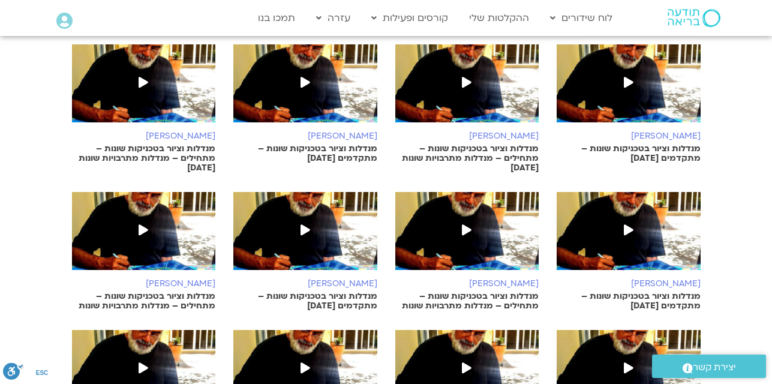
scroll to position [377, 0]
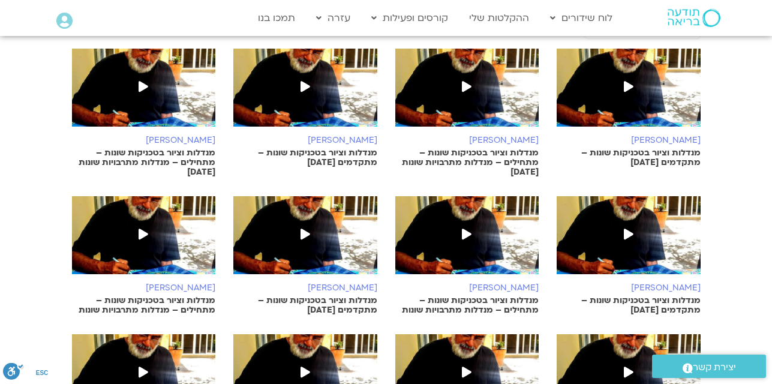
click at [171, 296] on p "מנדלות וציור בטכניקות שונות – מתחילים – מנדלות מתרבויות שונות" at bounding box center [144, 305] width 144 height 19
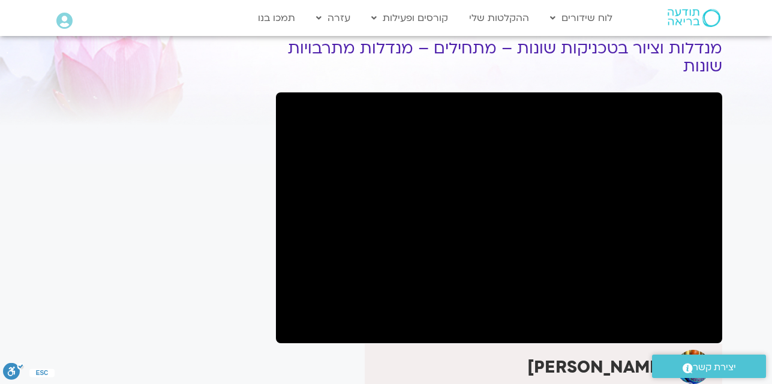
scroll to position [72, 0]
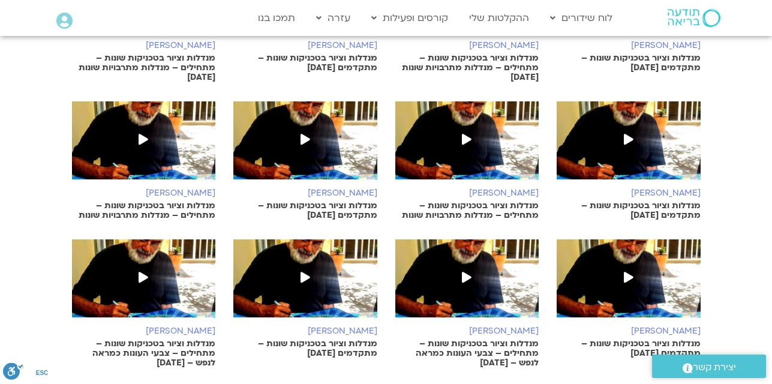
scroll to position [473, 0]
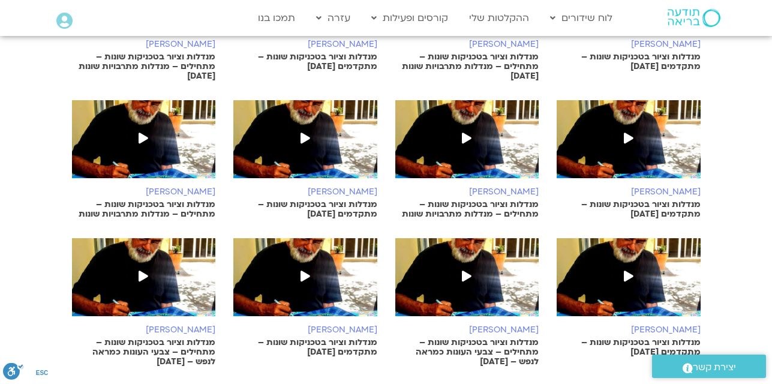
click at [490, 200] on p "מנדלות וציור בטכניקות שונות – מתחילים – מנדלות מתרבויות שונות" at bounding box center [467, 209] width 144 height 19
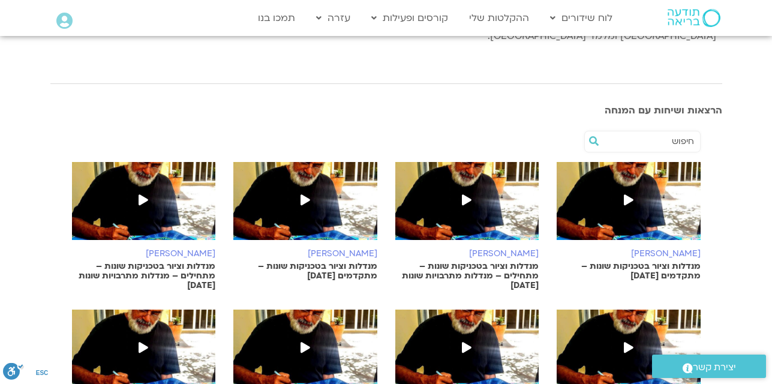
scroll to position [257, 0]
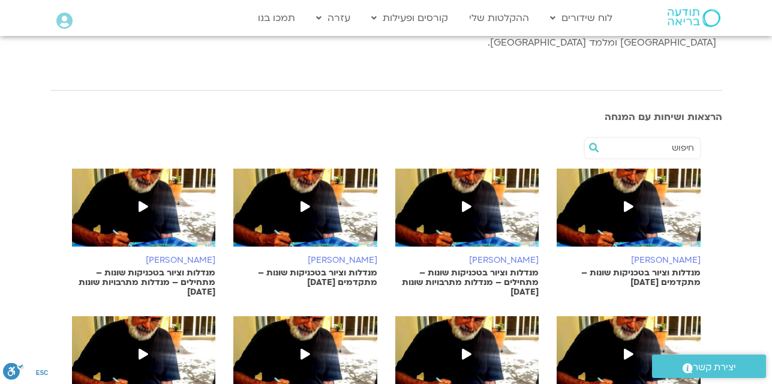
click at [193, 268] on p "מנדלות וציור בטכניקות שונות – מתחילים – מנדלות מתרבויות שונות [DATE]" at bounding box center [144, 282] width 144 height 29
click at [488, 255] on h6 "[PERSON_NAME]" at bounding box center [467, 260] width 144 height 10
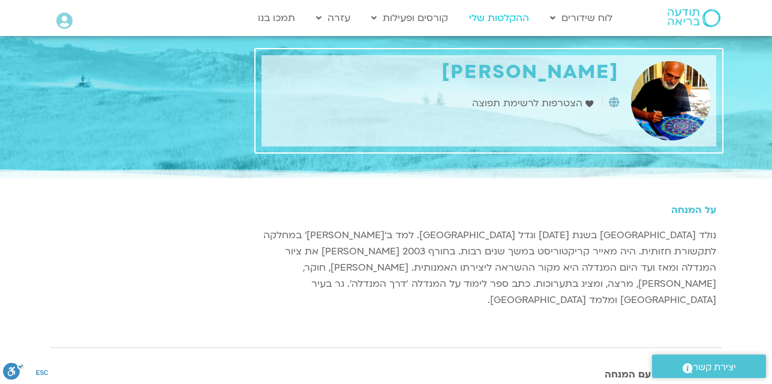
click at [482, 16] on link "ההקלטות שלי" at bounding box center [499, 18] width 72 height 23
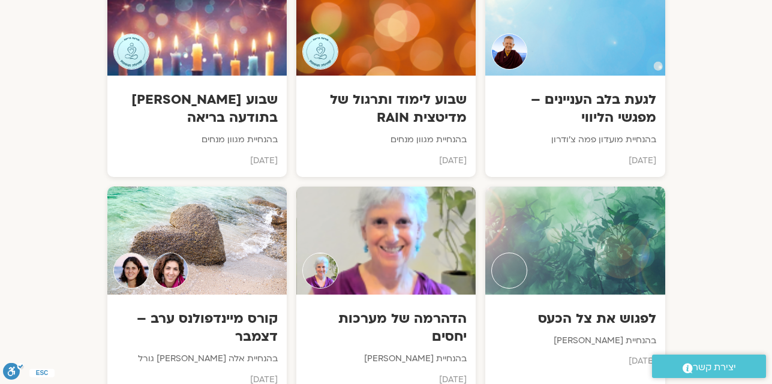
scroll to position [6026, 0]
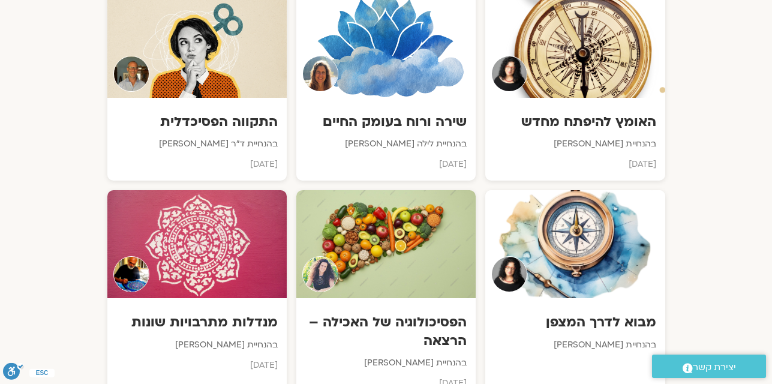
scroll to position [1505, 0]
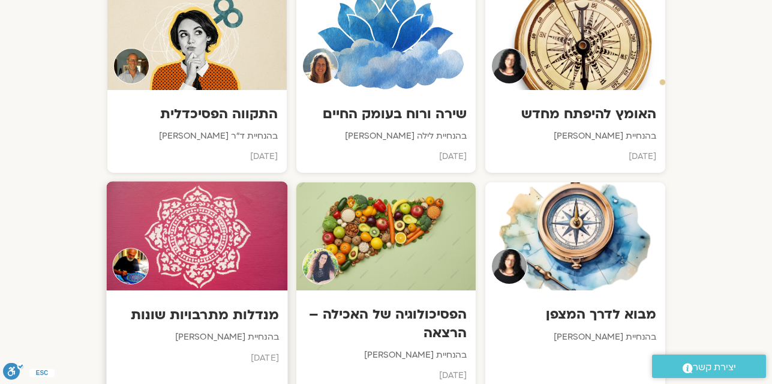
click at [224, 237] on div at bounding box center [196, 236] width 181 height 109
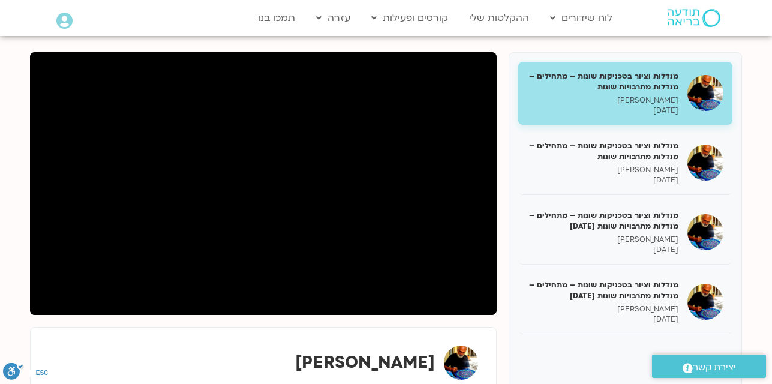
scroll to position [145, 0]
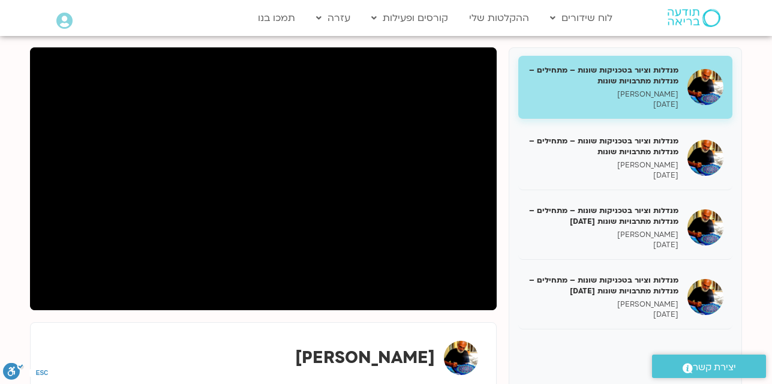
click at [570, 74] on h5 "מנדלות וציור בטכניקות שונות – מתחילים – מנדלות מתרבויות שונות" at bounding box center [602, 76] width 151 height 22
